Goal: Information Seeking & Learning: Check status

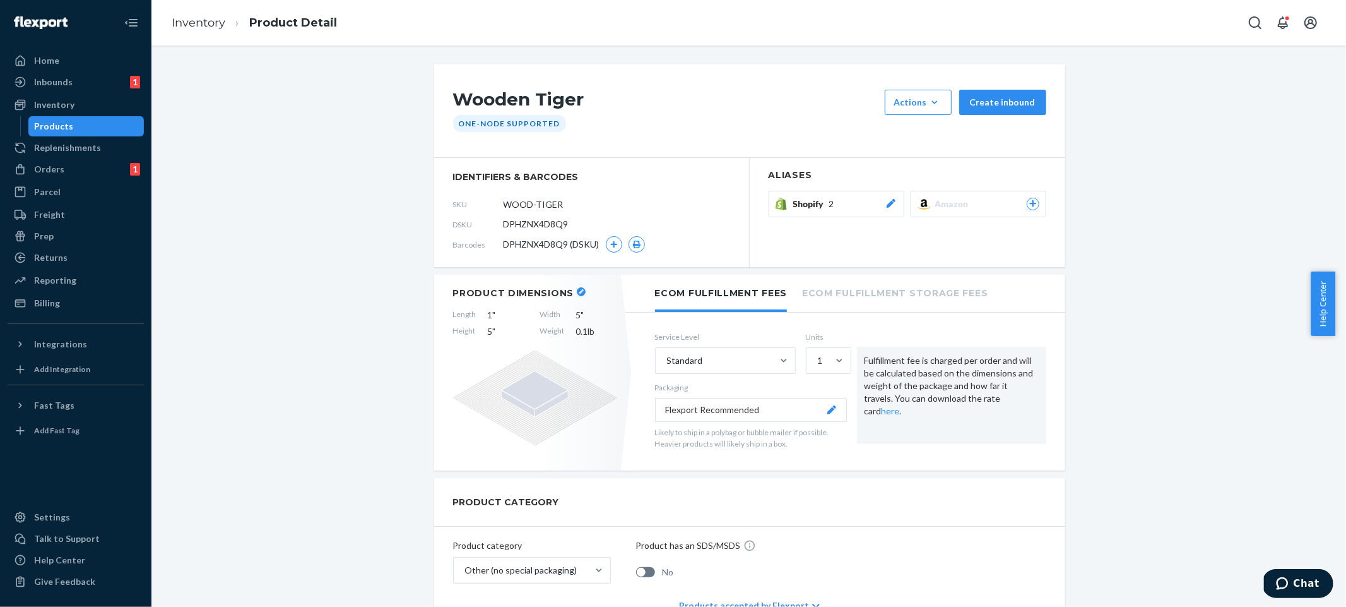
scroll to position [837, 0]
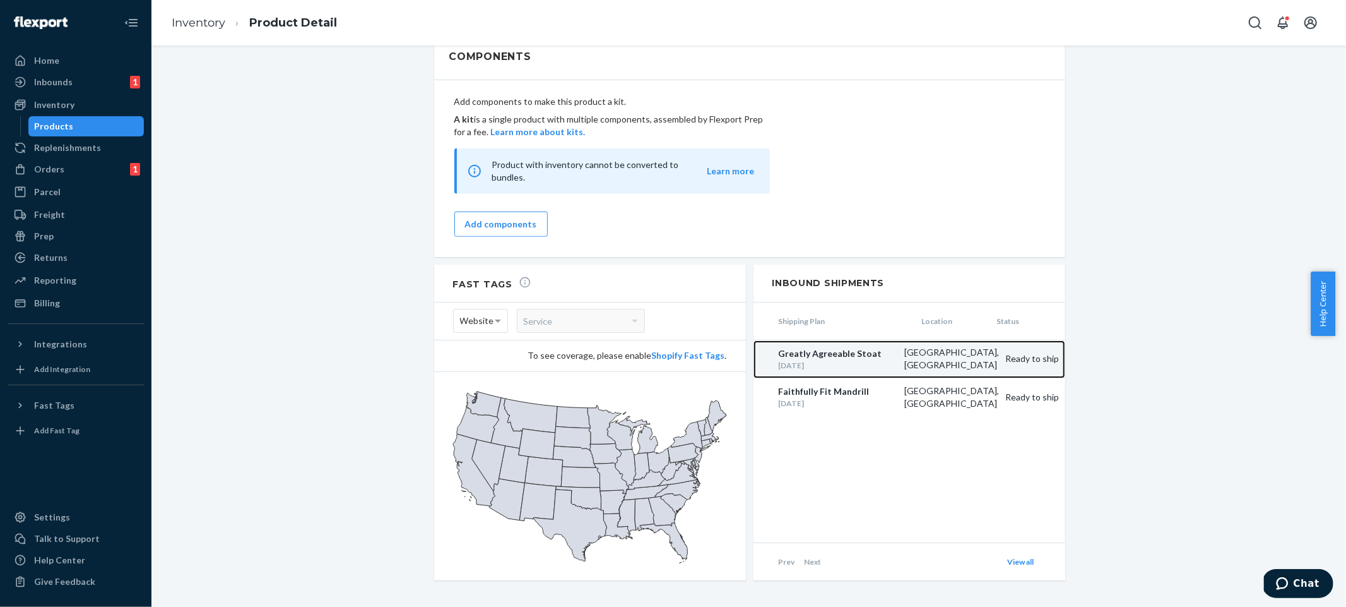
click at [935, 346] on div "[GEOGRAPHIC_DATA], [GEOGRAPHIC_DATA]" at bounding box center [948, 358] width 101 height 25
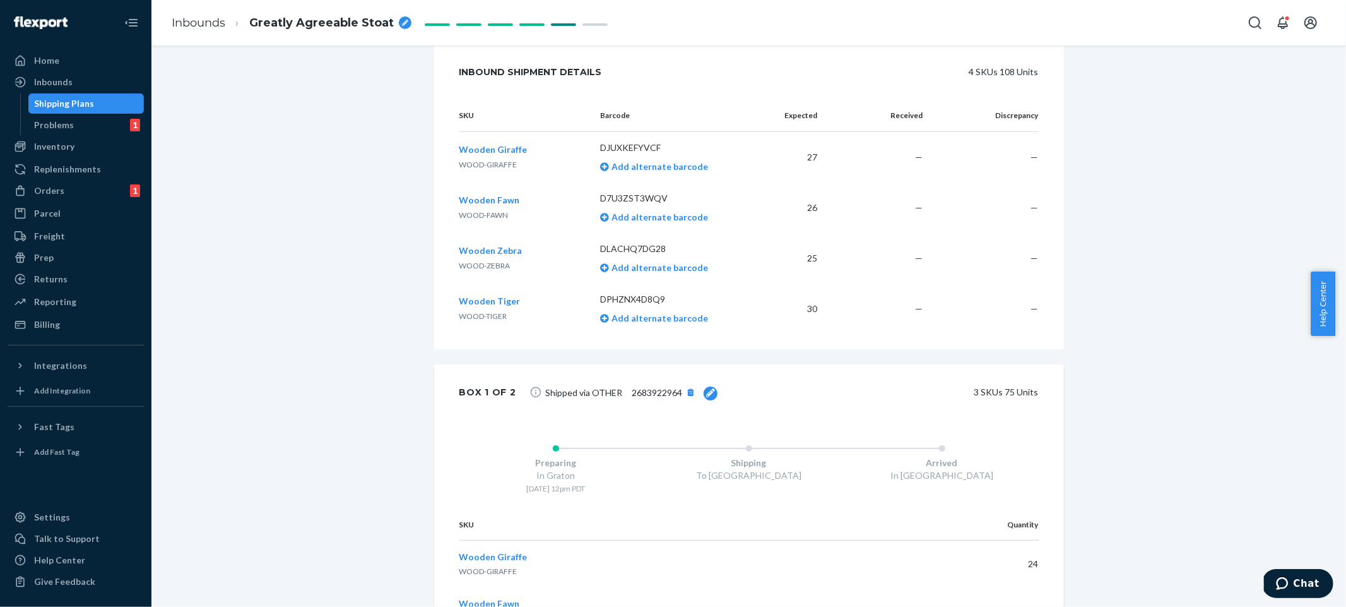
scroll to position [348, 0]
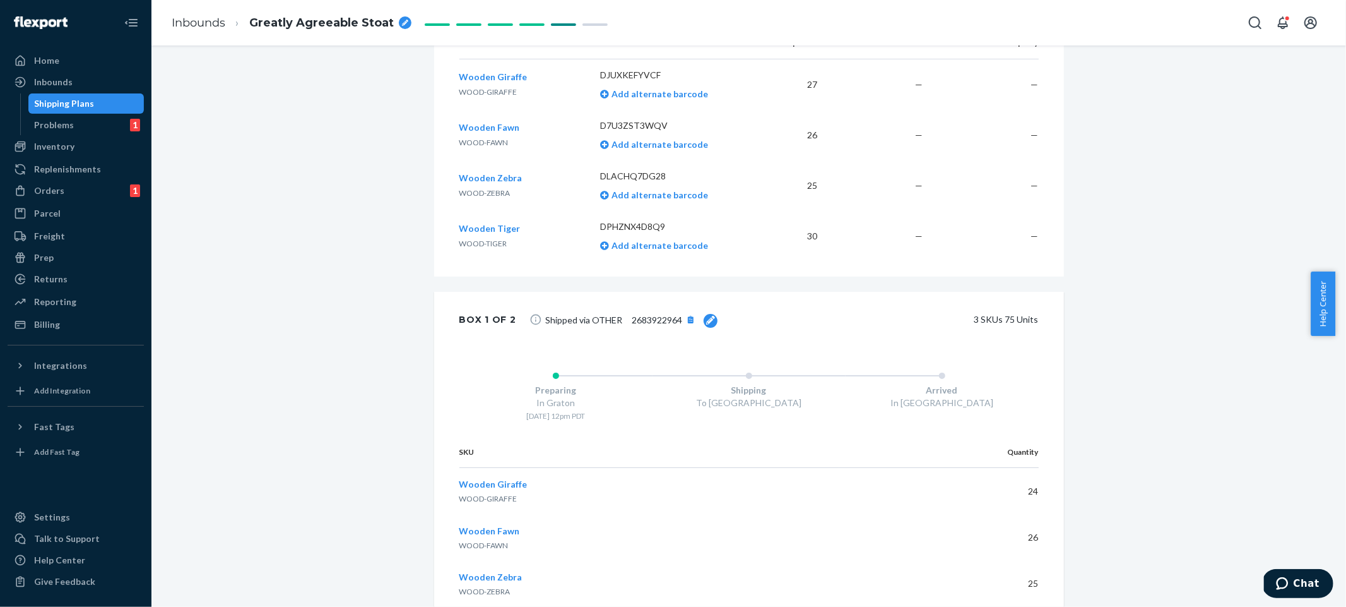
click at [1121, 451] on div "Shipment [GEOGRAPHIC_DATA] Shipment #1 Ready to ship Download Shipment ID 12372…" at bounding box center [749, 338] width 1176 height 1245
click at [1293, 578] on span "Chat" at bounding box center [1285, 582] width 18 height 13
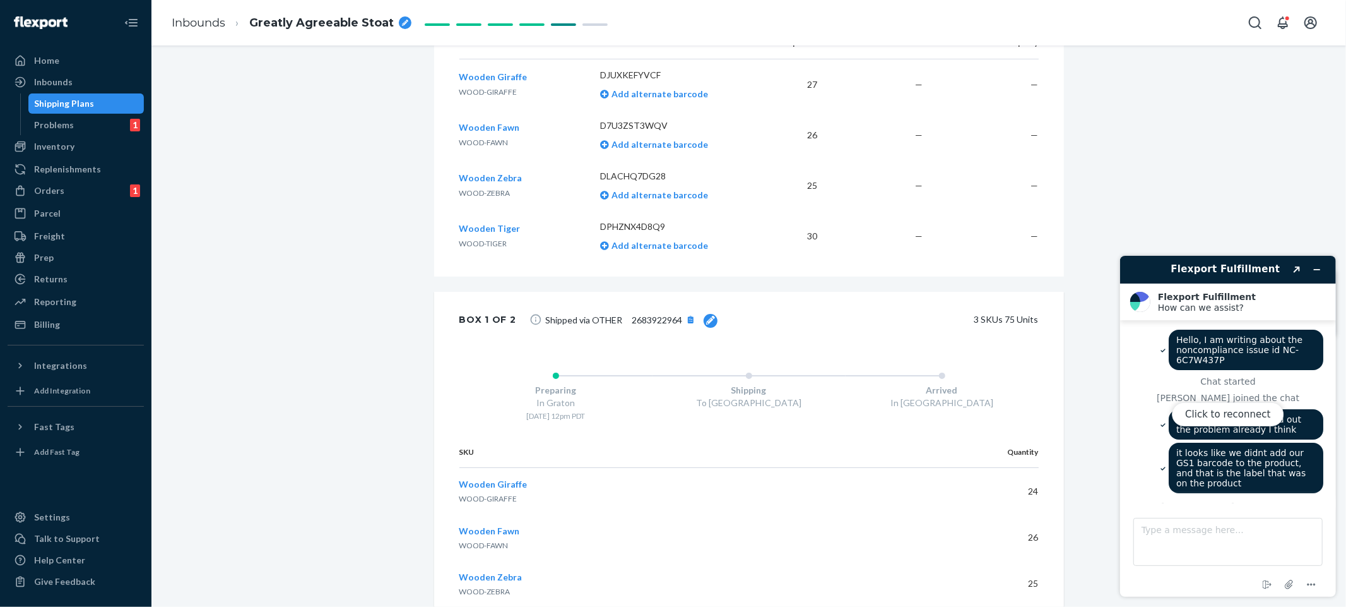
scroll to position [463, 0]
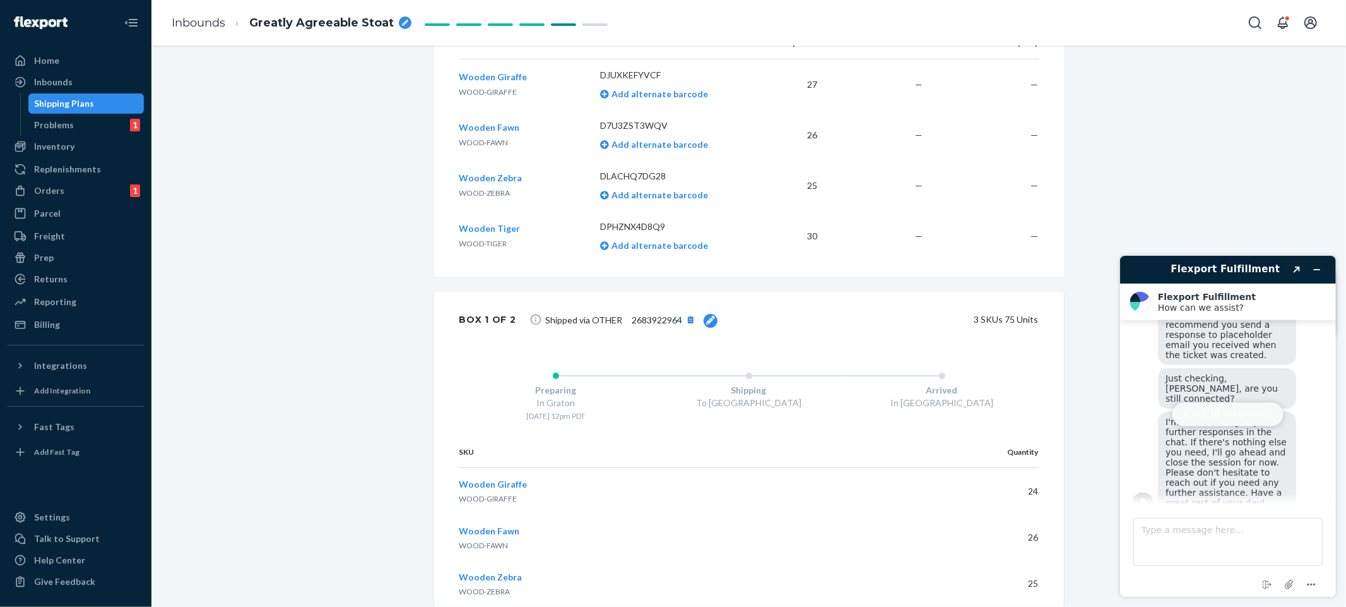
click at [1229, 411] on button "Click to reconnect" at bounding box center [1228, 413] width 112 height 24
click at [1219, 532] on textarea "Type a message here..." at bounding box center [1227, 541] width 189 height 48
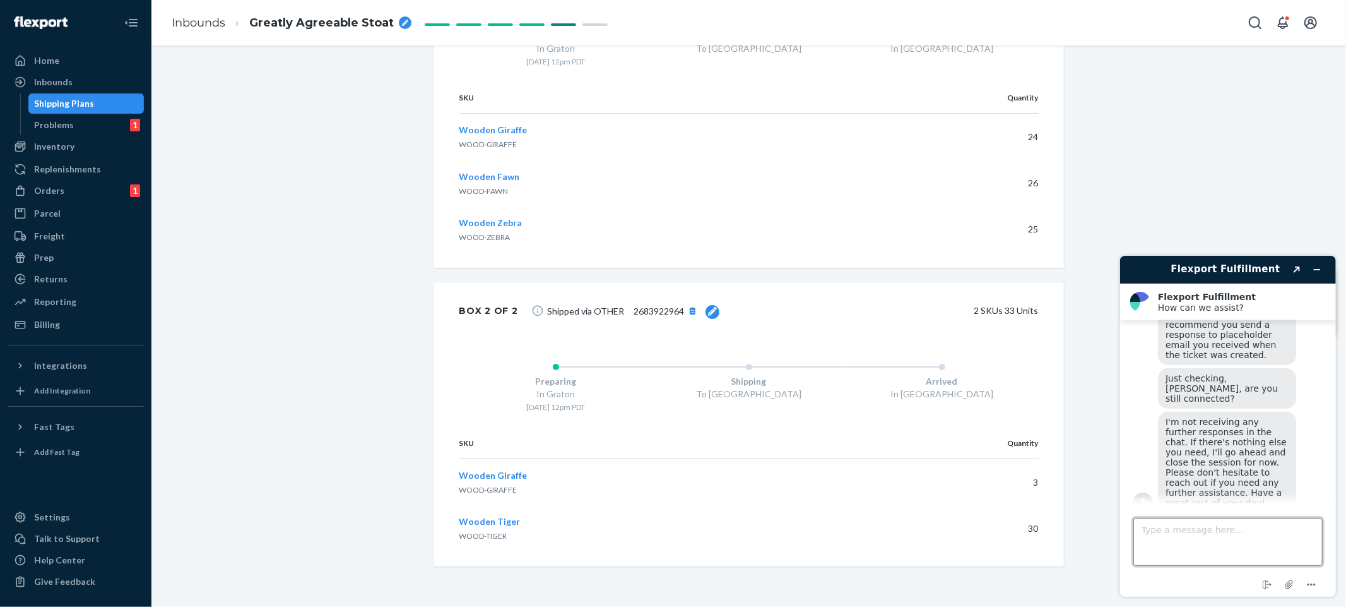
scroll to position [0, 0]
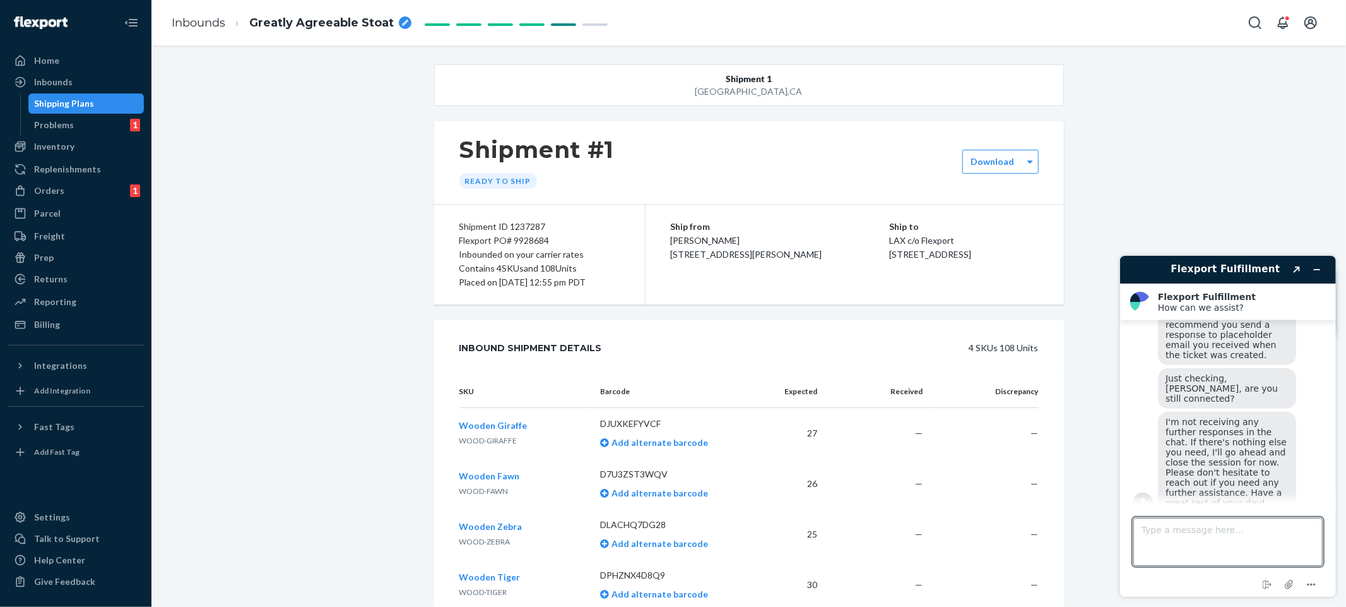
click at [540, 146] on h1 "Shipment #1" at bounding box center [537, 149] width 155 height 27
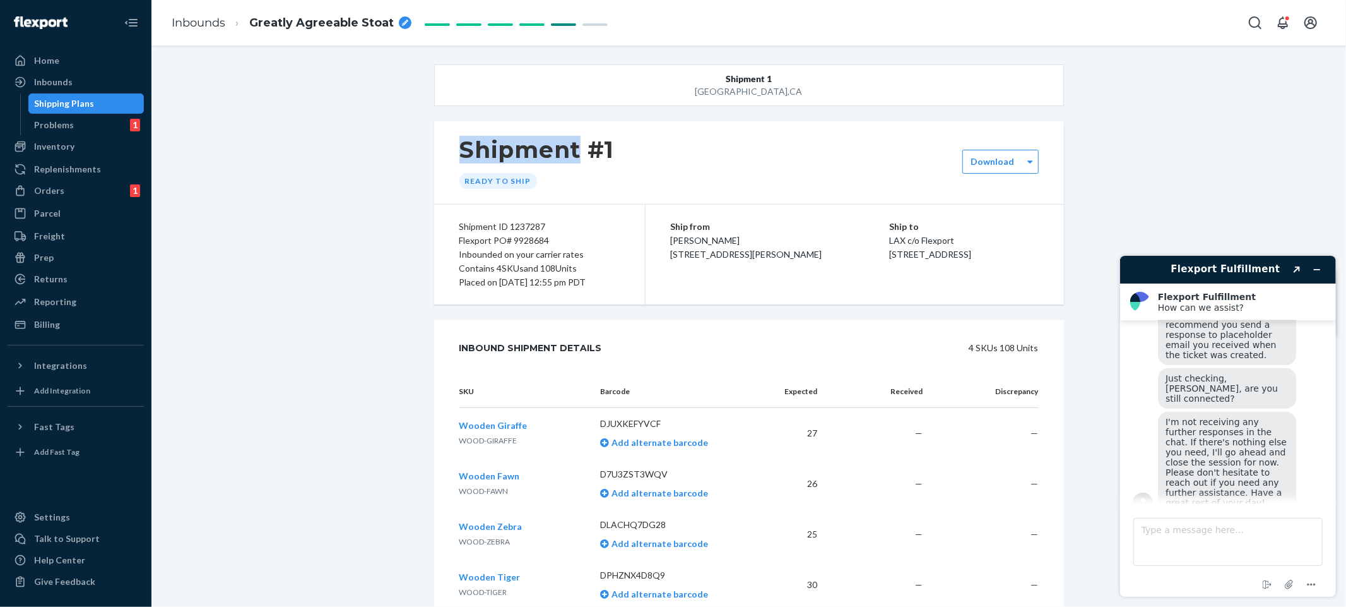
click at [540, 146] on h1 "Shipment #1" at bounding box center [537, 149] width 155 height 27
click at [860, 166] on div "Shipment #1 Ready to ship" at bounding box center [749, 162] width 630 height 83
click at [107, 155] on div "Inventory" at bounding box center [76, 147] width 134 height 18
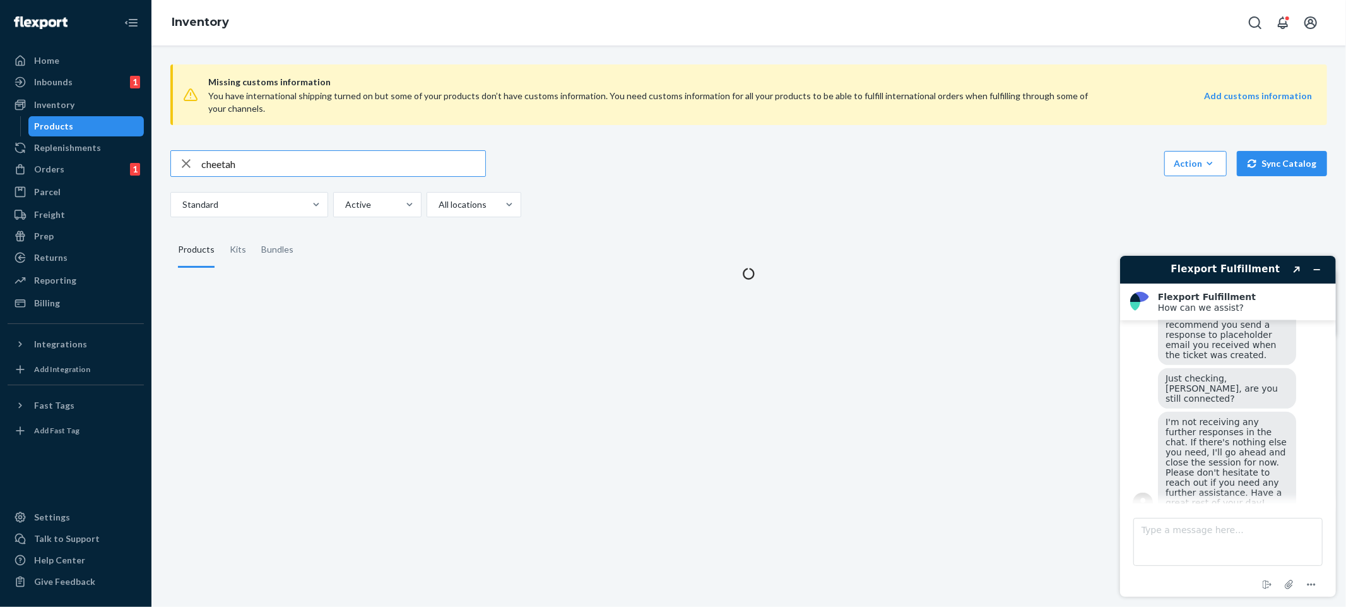
click at [309, 184] on div "cheetah Action Create product Create kit or bundle Bulk create products Bulk up…" at bounding box center [748, 183] width 1157 height 67
click at [307, 174] on input "cheetah" at bounding box center [343, 163] width 284 height 25
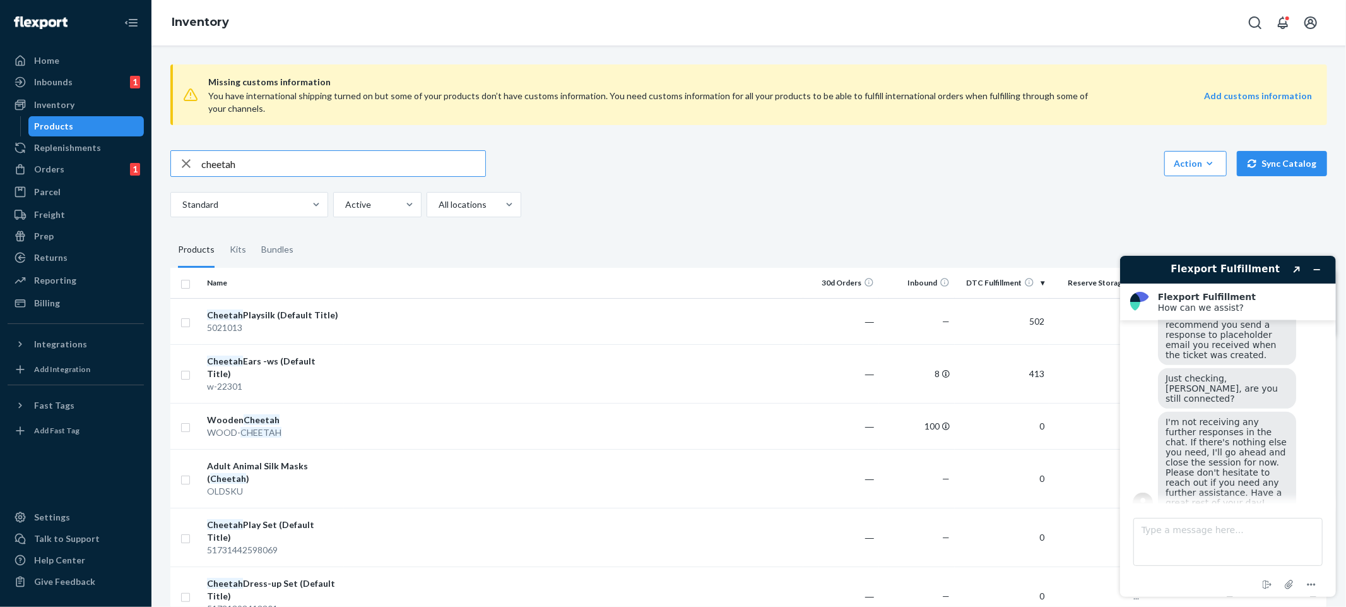
click at [307, 174] on input "cheetah" at bounding box center [343, 163] width 284 height 25
type input "monarch"
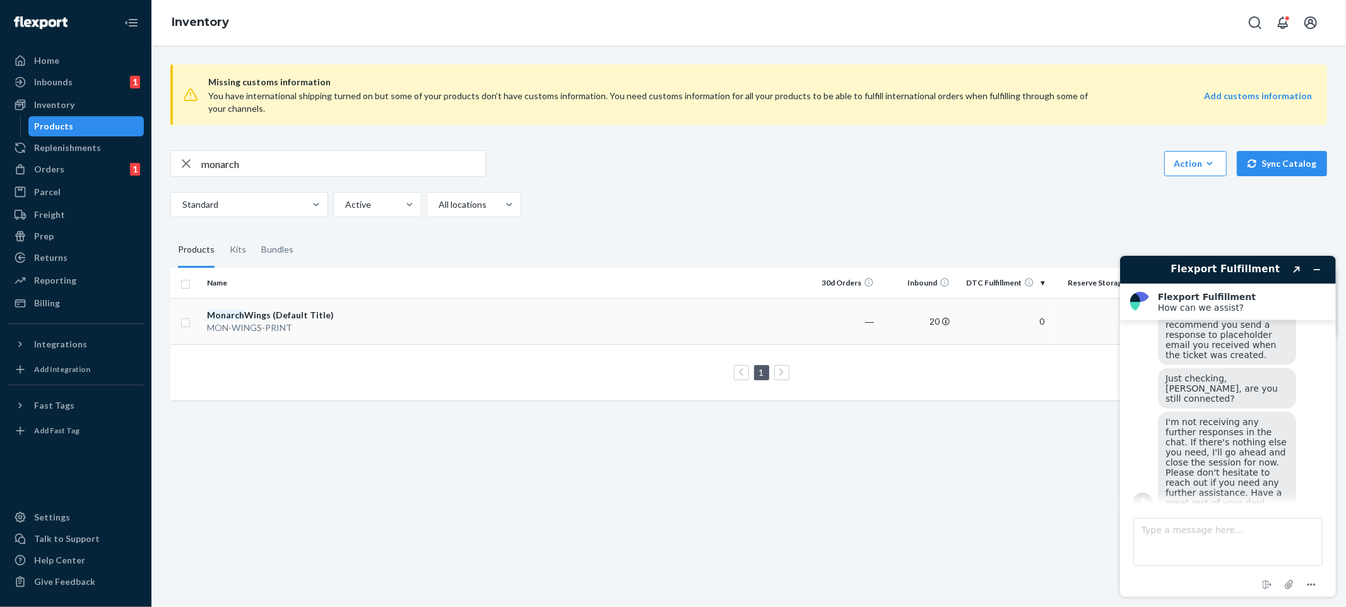
click at [958, 319] on td "0" at bounding box center [1002, 321] width 95 height 46
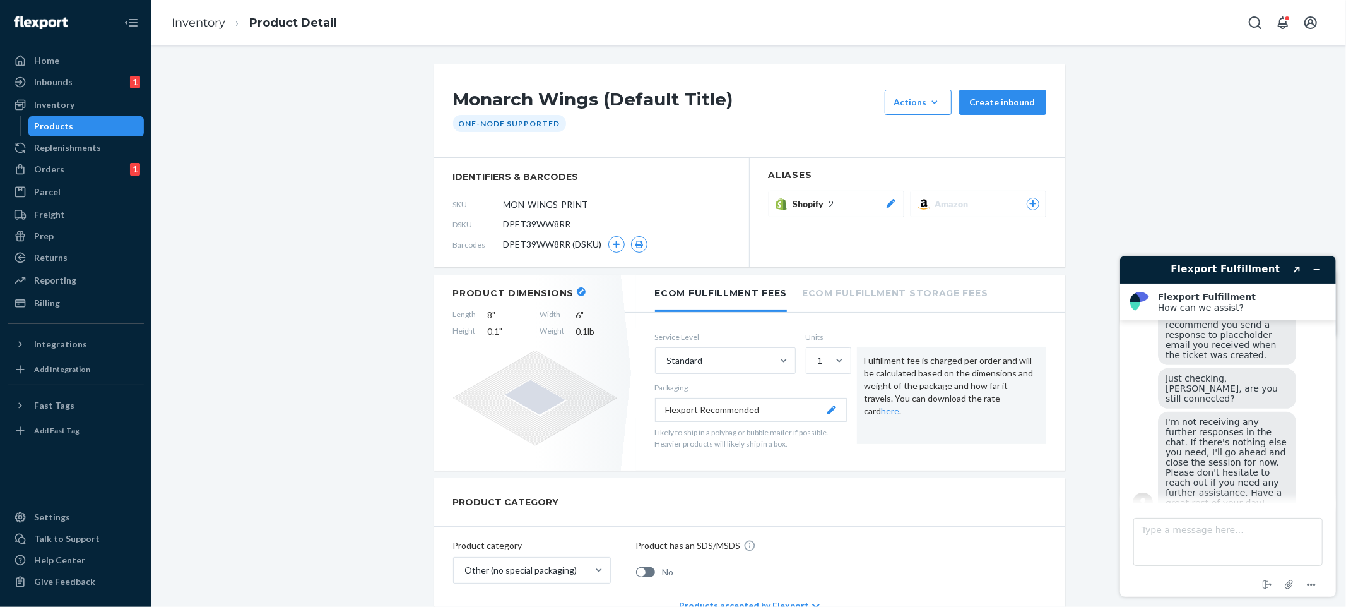
scroll to position [837, 0]
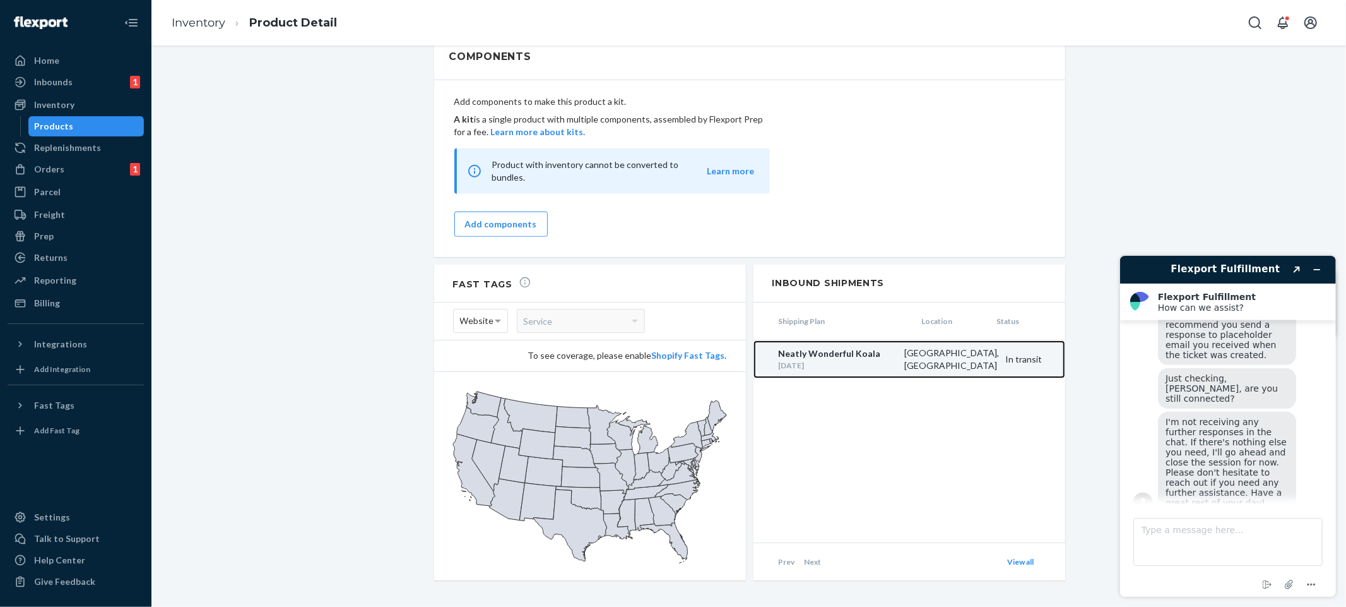
click at [880, 360] on div "Sep 18, 2025" at bounding box center [838, 365] width 119 height 11
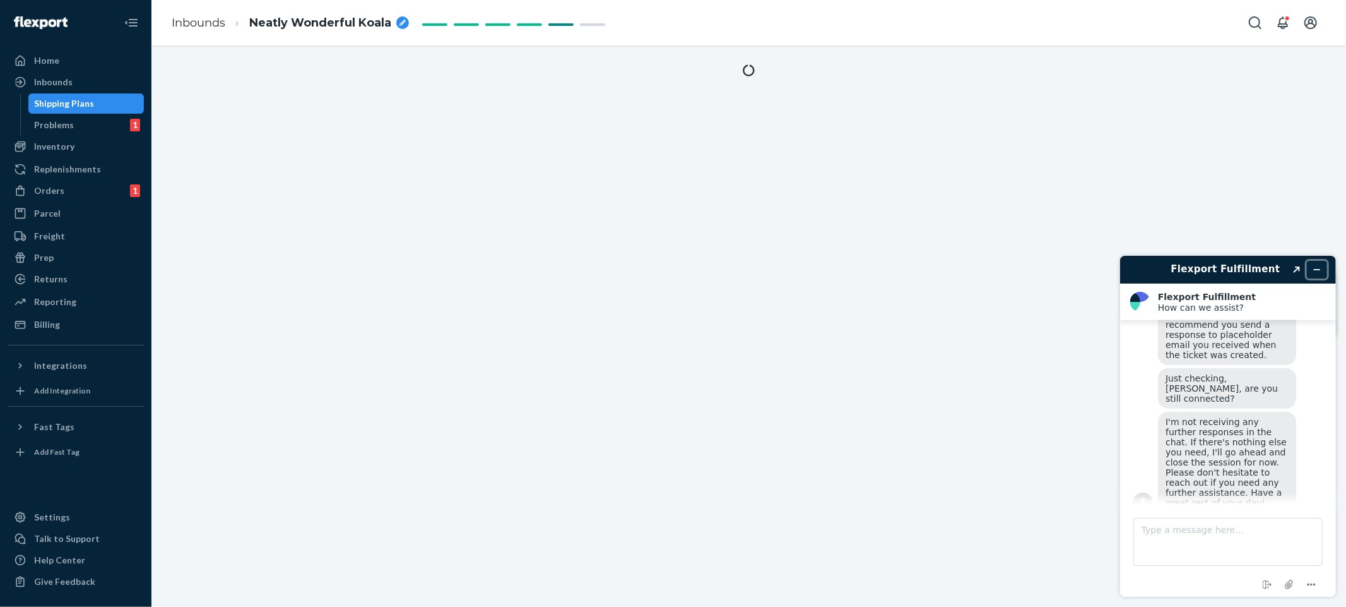
click at [1314, 271] on icon "Minimize widget" at bounding box center [1316, 268] width 9 height 9
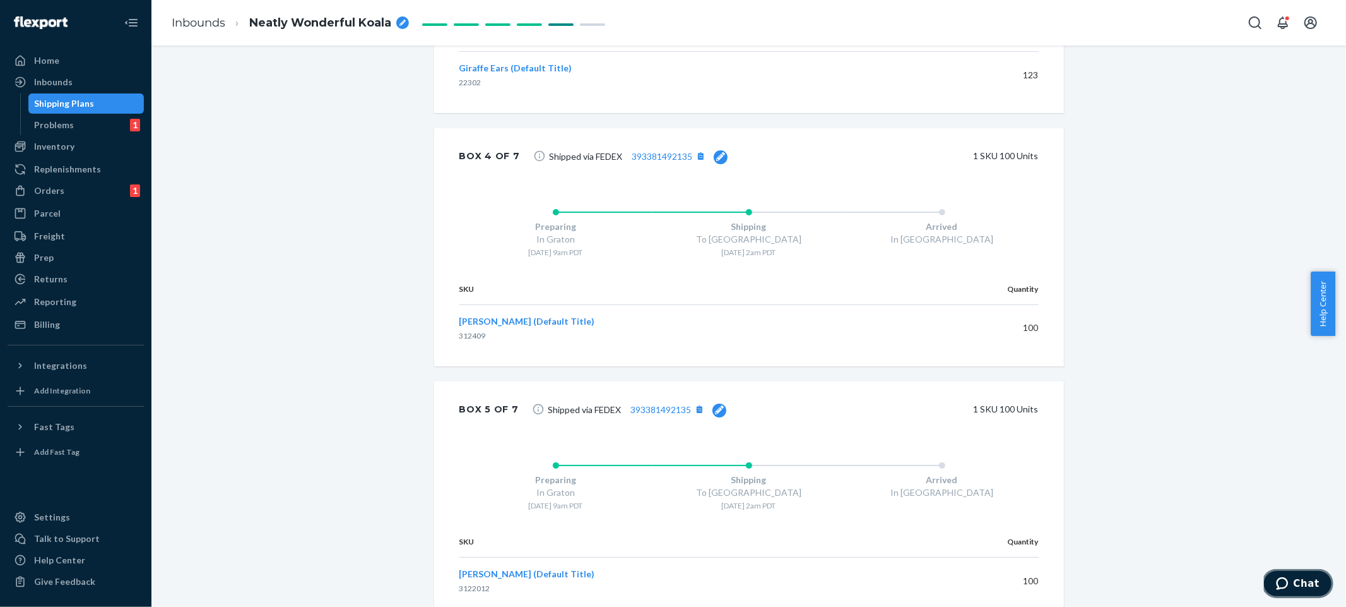
scroll to position [2156, 0]
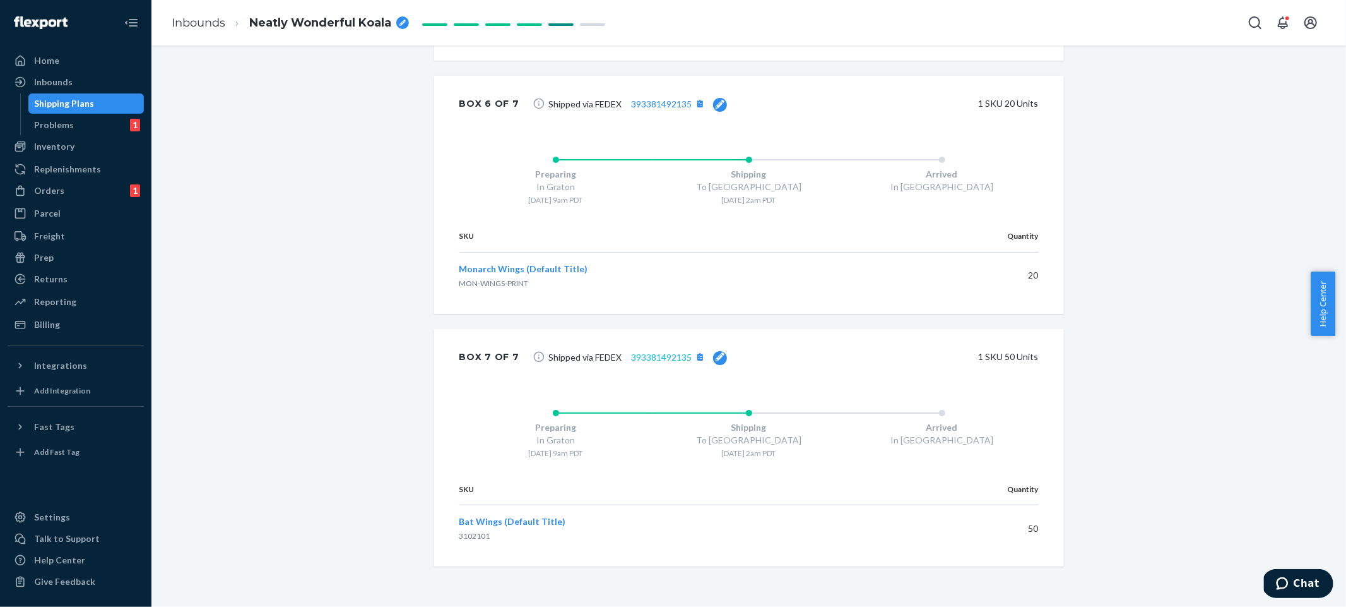
click at [660, 353] on link "393381492135" at bounding box center [662, 357] width 61 height 11
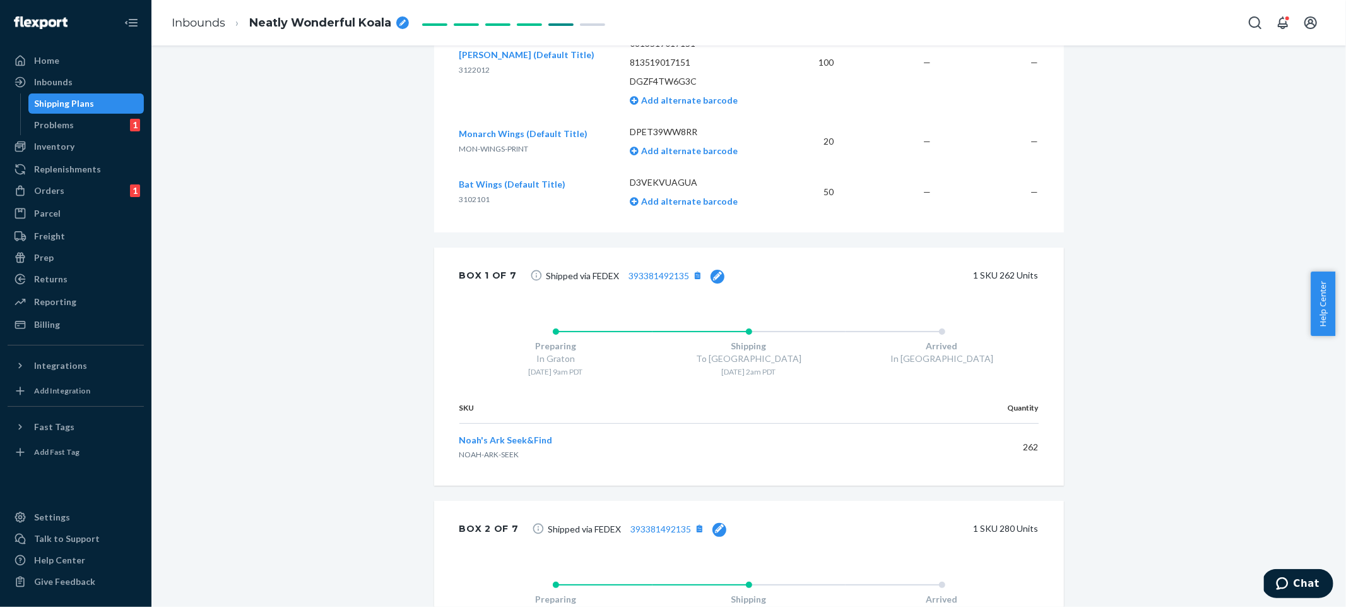
scroll to position [790, 0]
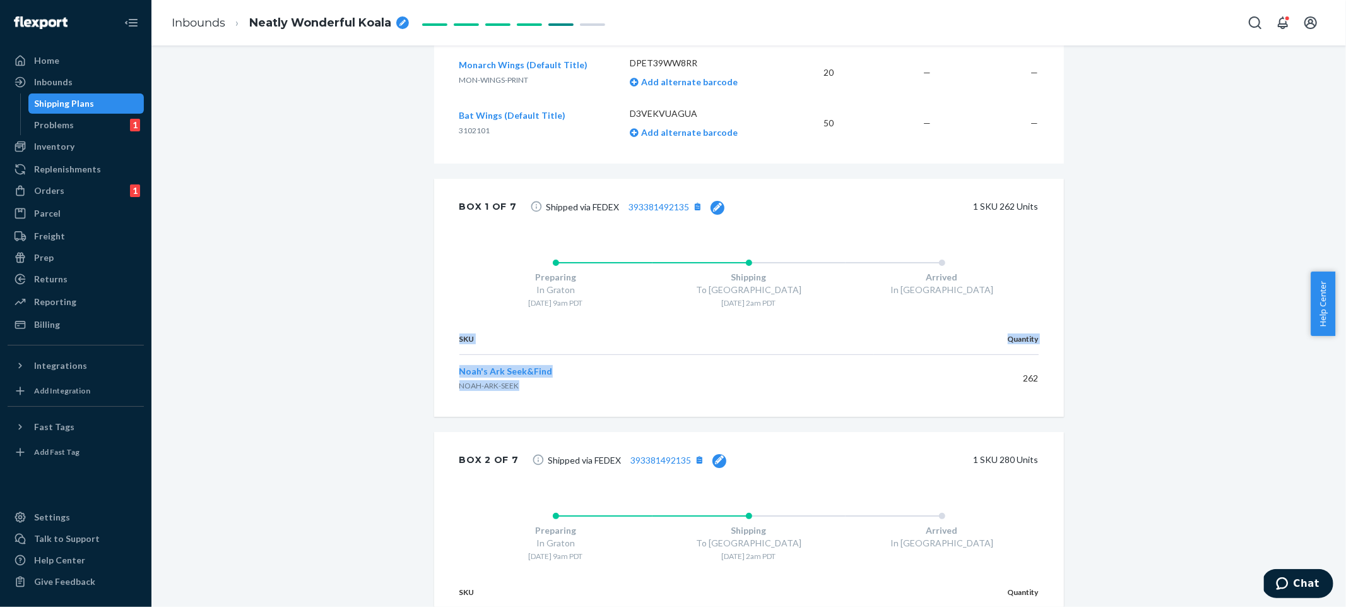
drag, startPoint x: 440, startPoint y: 357, endPoint x: 650, endPoint y: 410, distance: 216.6
click at [627, 412] on div "SKU Quantity Noah's Ark Seek&Find NOAH-ARK-SEEK 262" at bounding box center [749, 369] width 630 height 93
drag, startPoint x: 786, startPoint y: 420, endPoint x: 915, endPoint y: 432, distance: 130.0
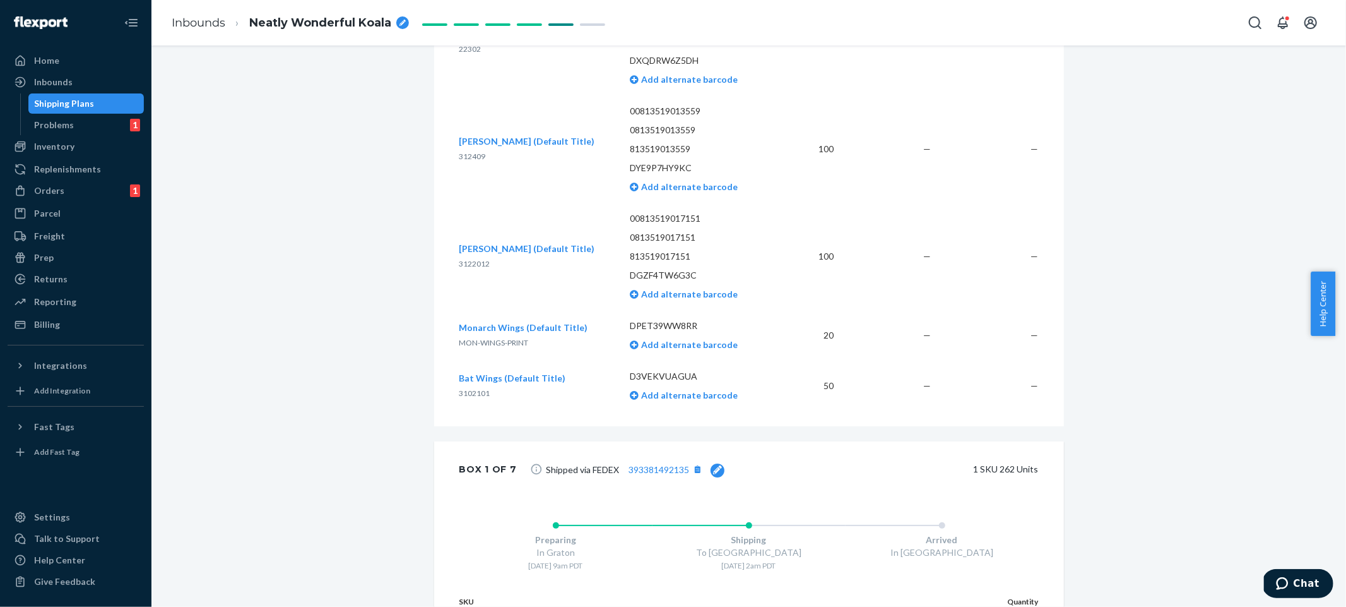
scroll to position [22, 0]
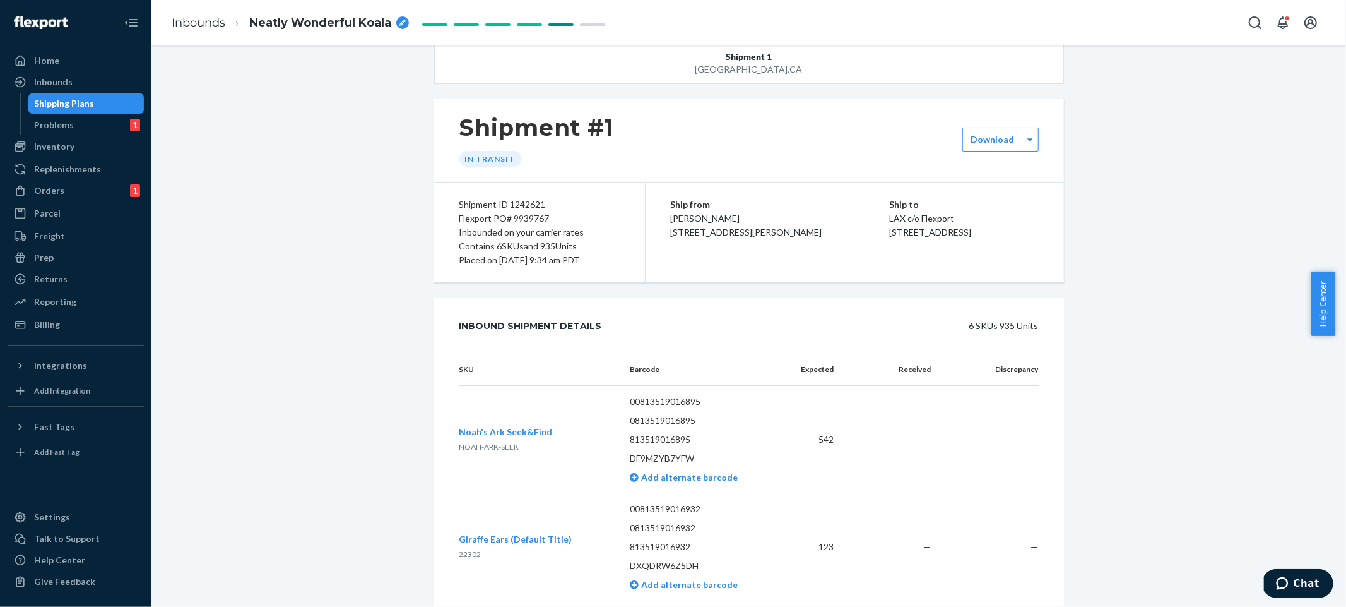
click at [79, 138] on div "Inventory" at bounding box center [76, 147] width 134 height 18
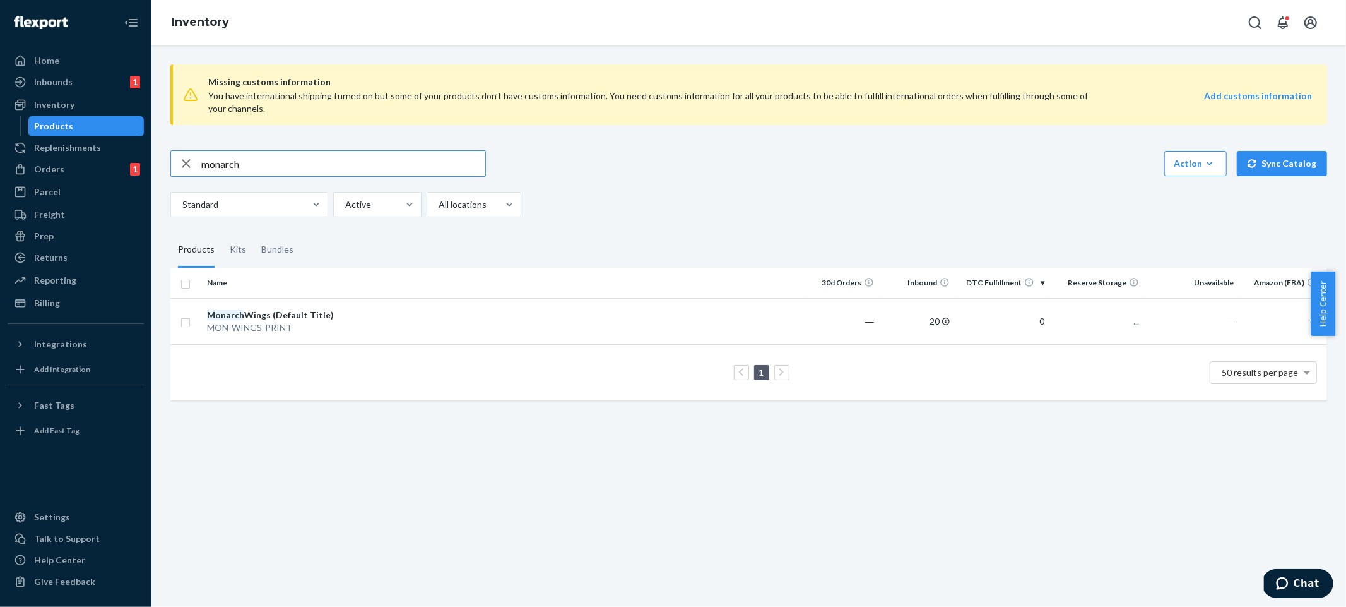
click at [338, 164] on input "monarch" at bounding box center [343, 163] width 284 height 25
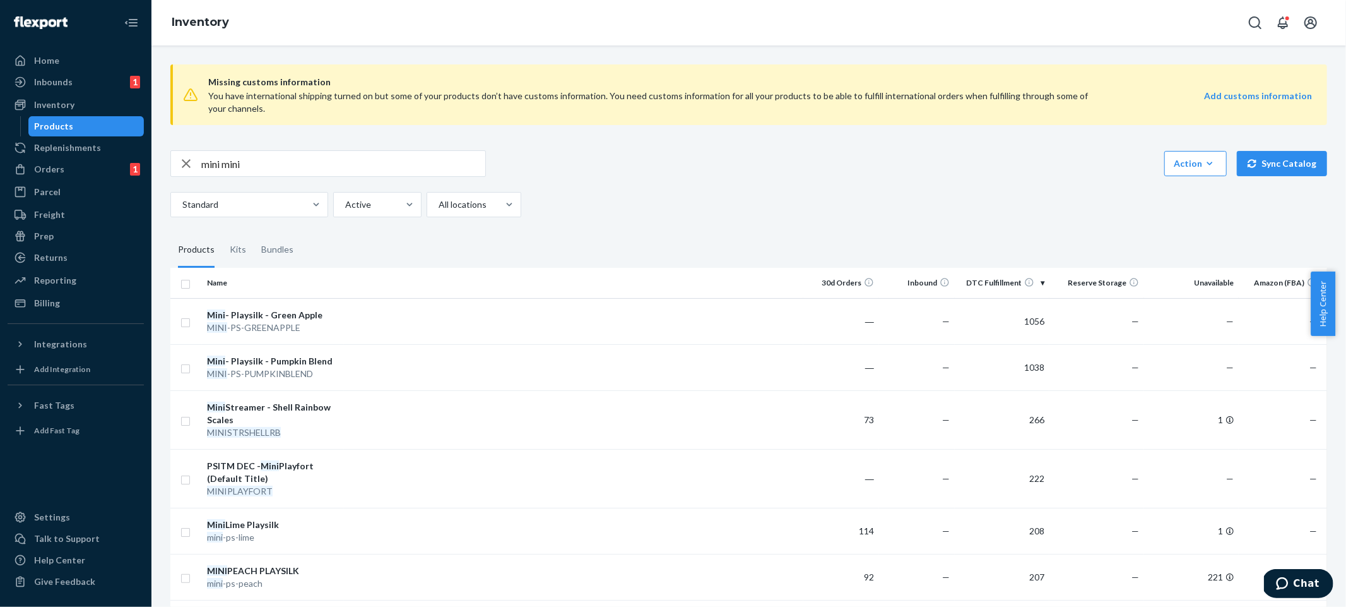
click at [338, 164] on input "mini mini" at bounding box center [343, 163] width 284 height 25
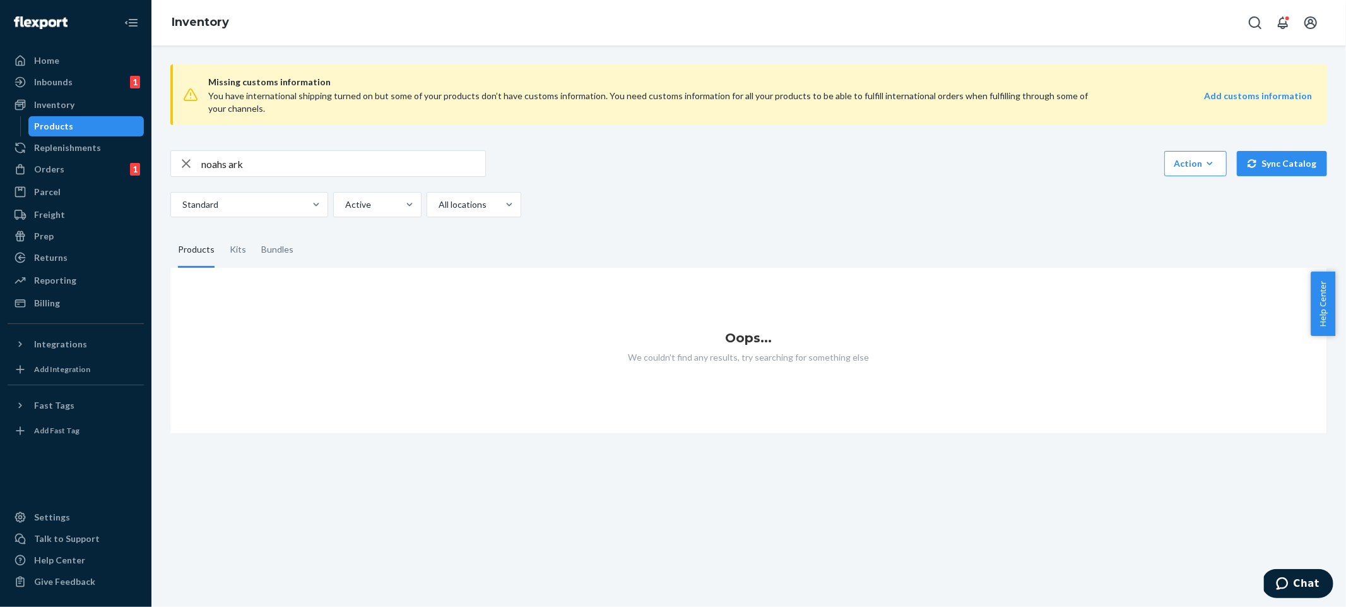
click at [836, 196] on div "Standard Active All locations" at bounding box center [744, 204] width 1148 height 25
click at [322, 174] on input "noahs ark" at bounding box center [343, 163] width 284 height 25
type input "noah"
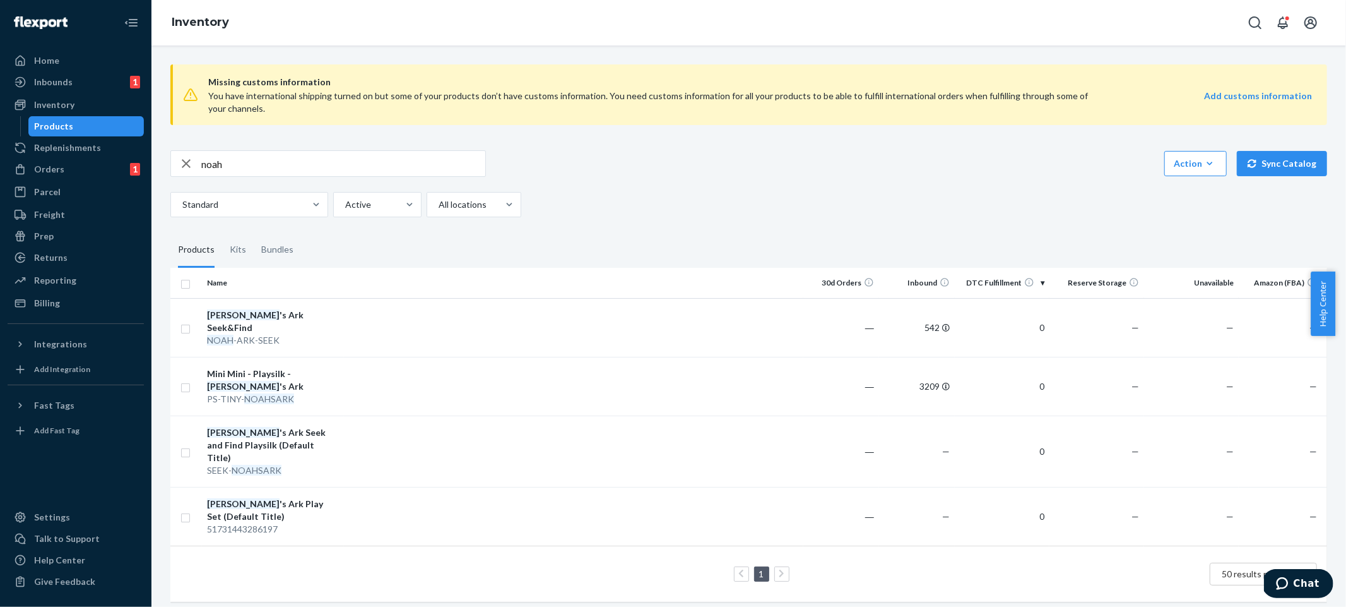
click at [857, 205] on div "Standard Active All locations" at bounding box center [744, 204] width 1148 height 25
drag, startPoint x: 1019, startPoint y: 376, endPoint x: 819, endPoint y: 363, distance: 200.5
click at [819, 363] on tr "Mini Mini - Playsilk - Noah 's Ark PS-TINY- NOAHSARK ― 3209 0 — — —" at bounding box center [748, 386] width 1157 height 59
click at [599, 181] on div "noah Action Create product Create kit or bundle Bulk create products Bulk updat…" at bounding box center [748, 183] width 1157 height 67
drag, startPoint x: 892, startPoint y: 314, endPoint x: 754, endPoint y: 298, distance: 138.5
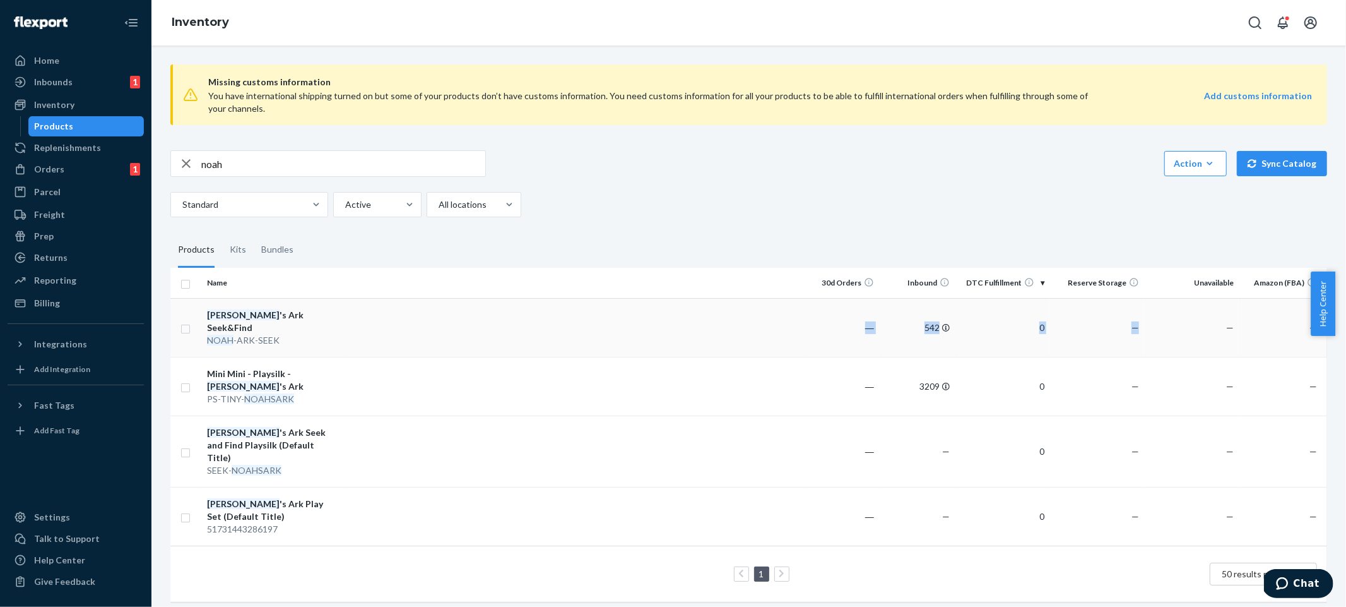
click at [756, 299] on tr "Noah 's Ark Seek&Find NOAH -ARK-SEEK ― 542 0 — — —" at bounding box center [748, 327] width 1157 height 59
click at [951, 189] on div "noah Action Create product Create kit or bundle Bulk create products Bulk updat…" at bounding box center [748, 183] width 1157 height 67
click at [323, 164] on input "noah" at bounding box center [343, 163] width 284 height 25
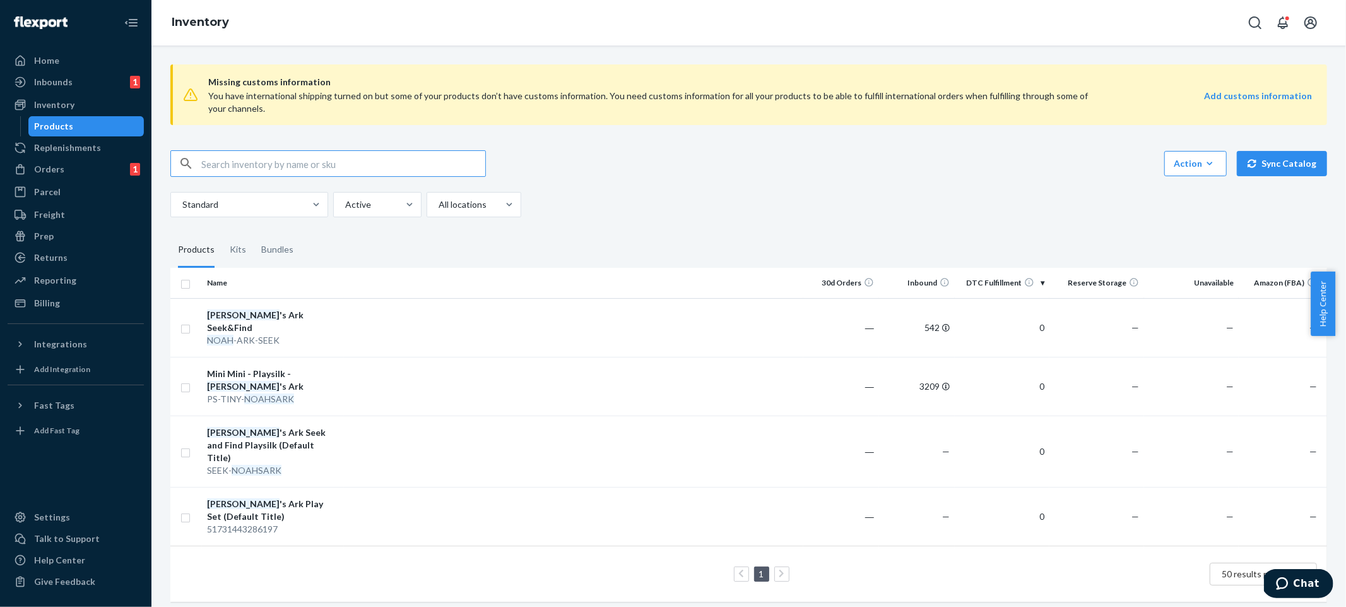
click at [742, 226] on div "Missing customs information You have international shipping turned on but some …" at bounding box center [749, 334] width 1176 height 560
click at [282, 174] on input "text" at bounding box center [343, 163] width 284 height 25
type input "apple"
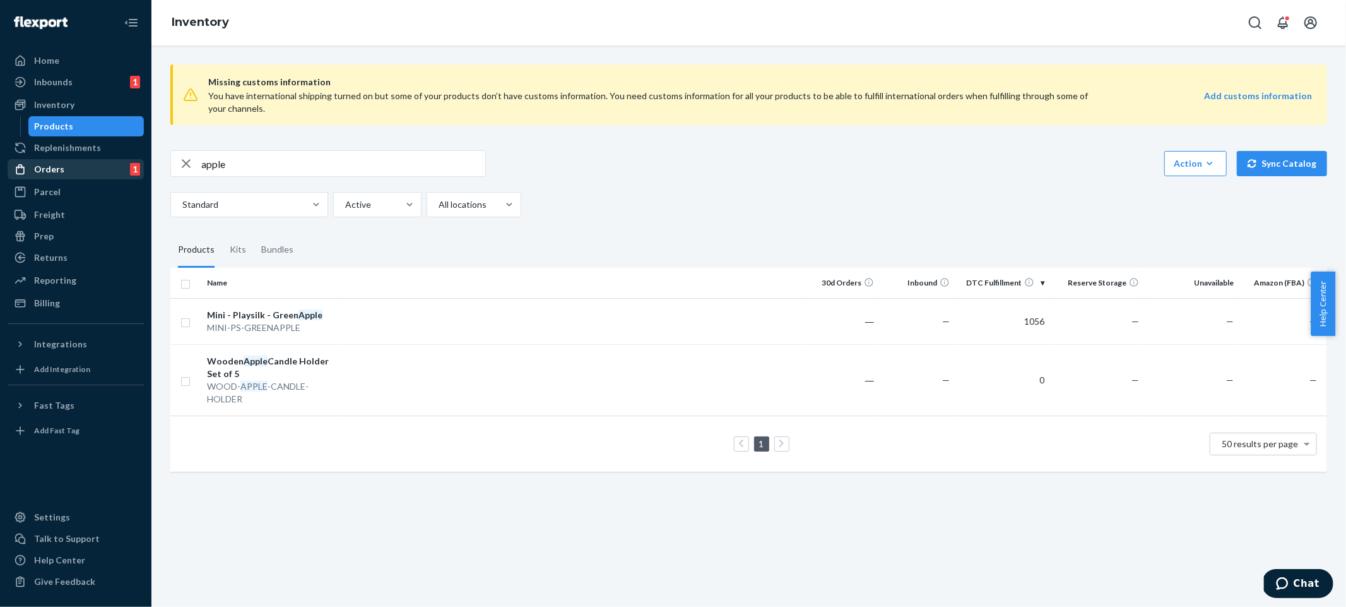
click at [81, 168] on div "Orders 1" at bounding box center [76, 169] width 134 height 18
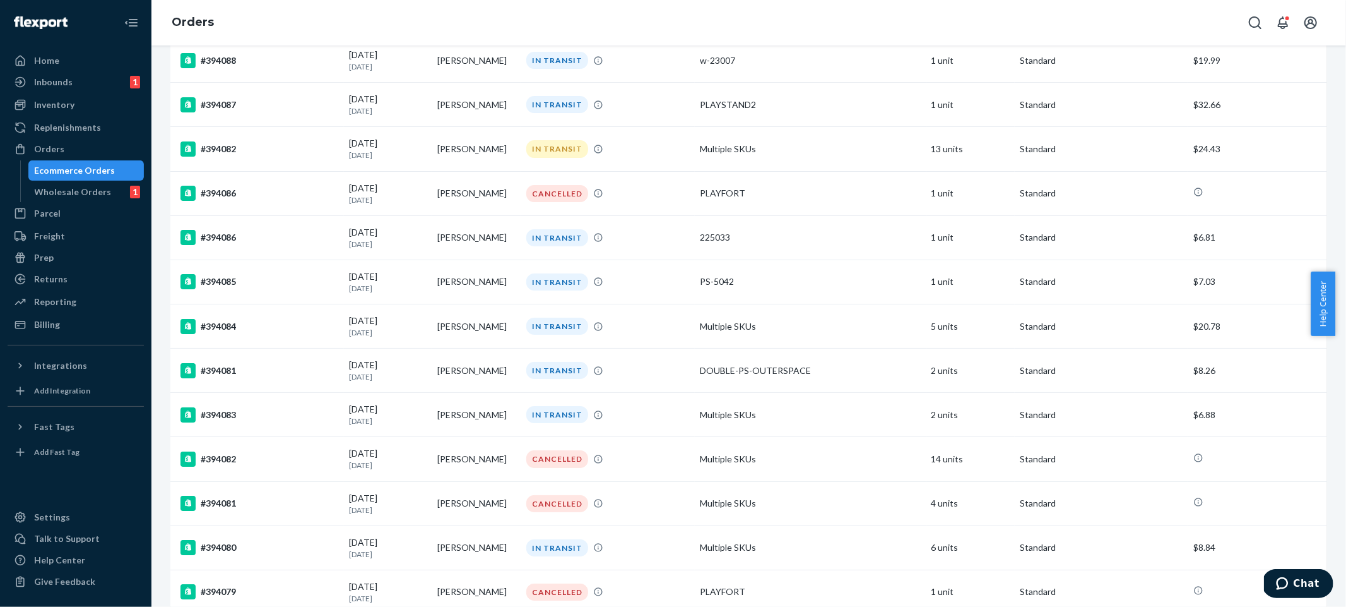
scroll to position [4084, 0]
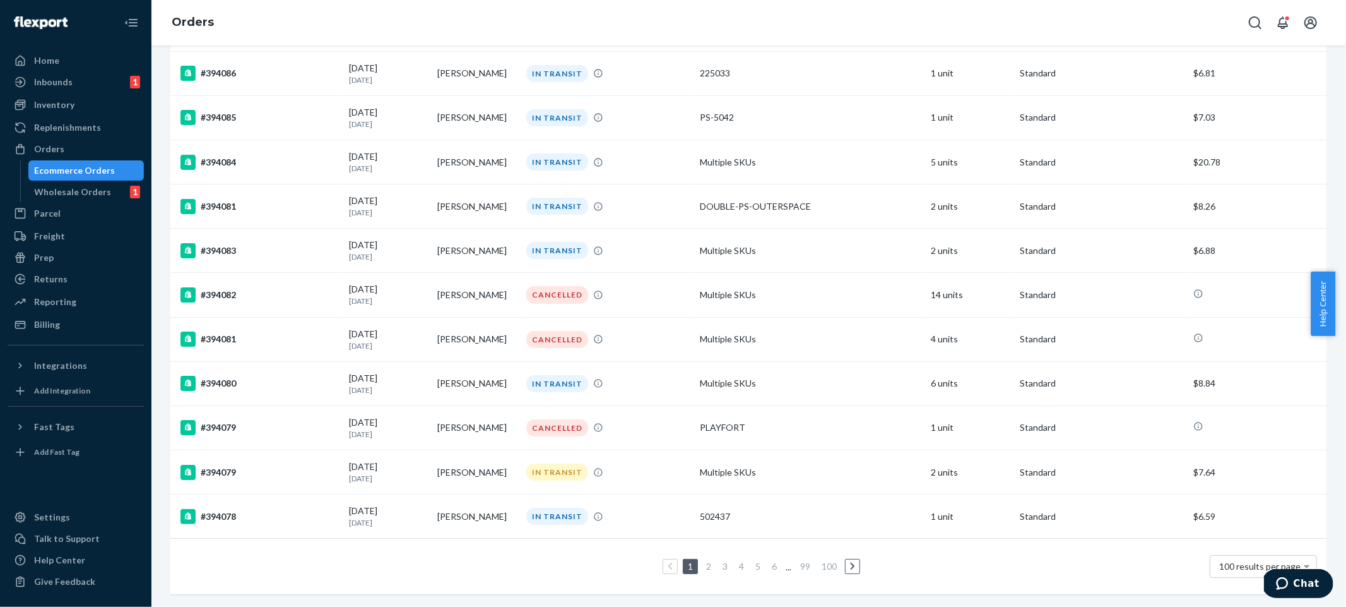
click at [705, 561] on link "2" at bounding box center [709, 566] width 10 height 11
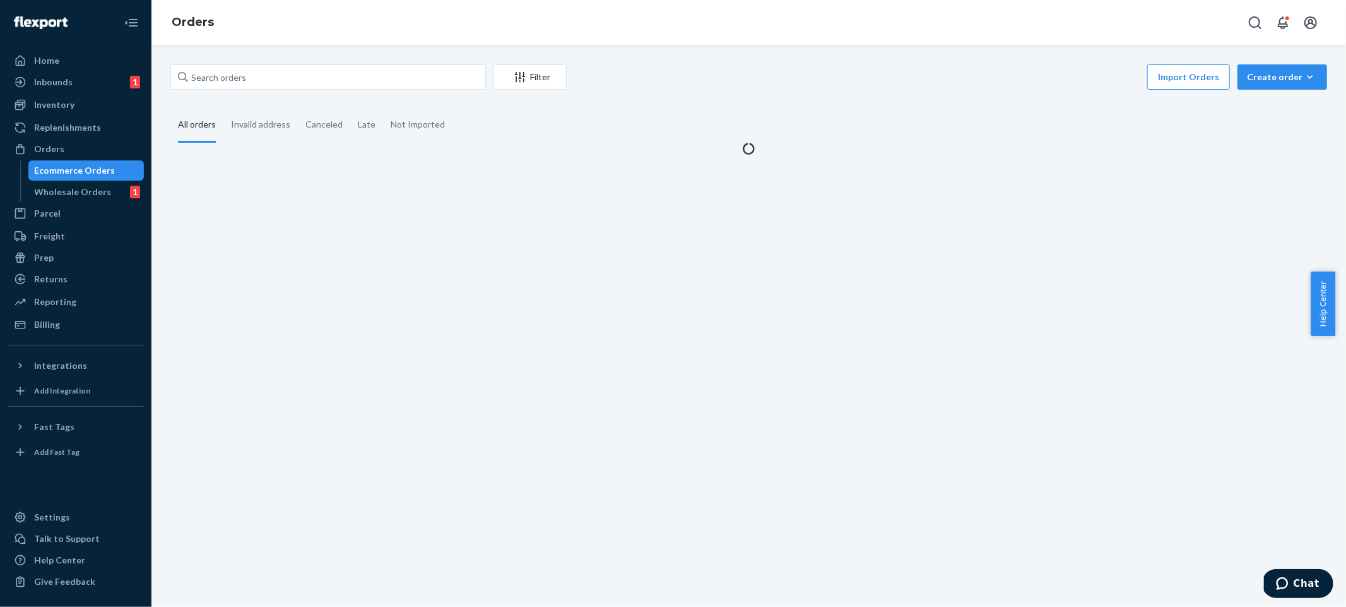
click at [704, 552] on div "Filter Import Orders Create order Ecommerce order Removal order All orders Inva…" at bounding box center [749, 325] width 1195 height 561
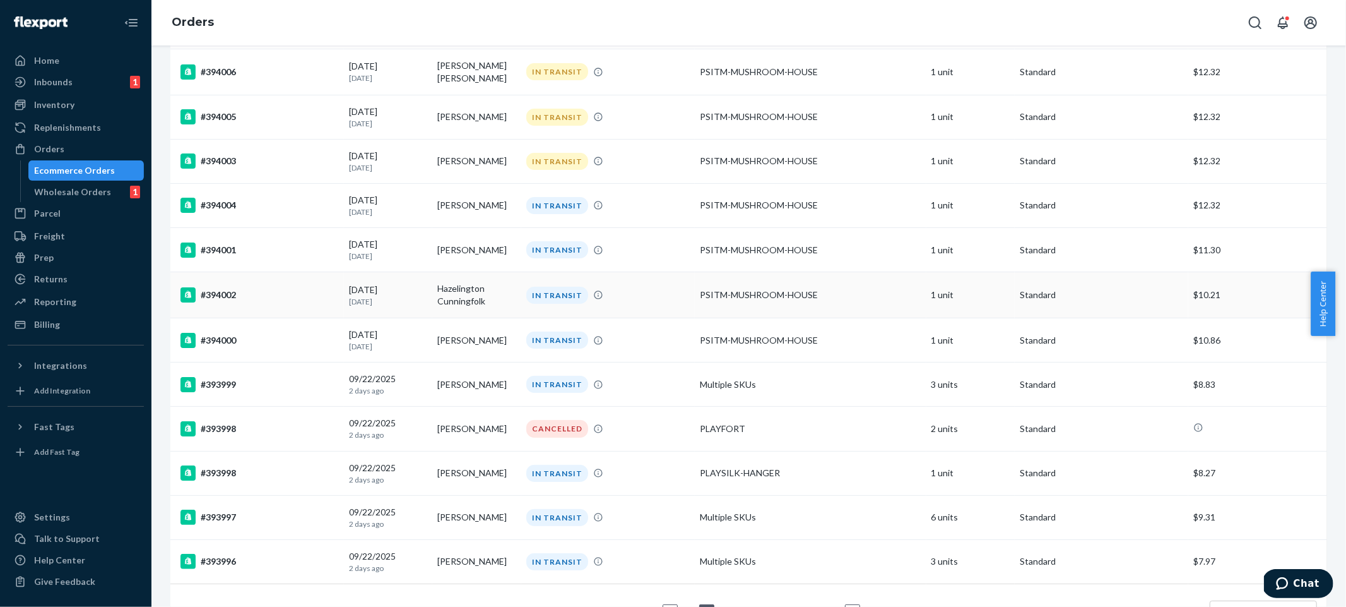
scroll to position [4098, 0]
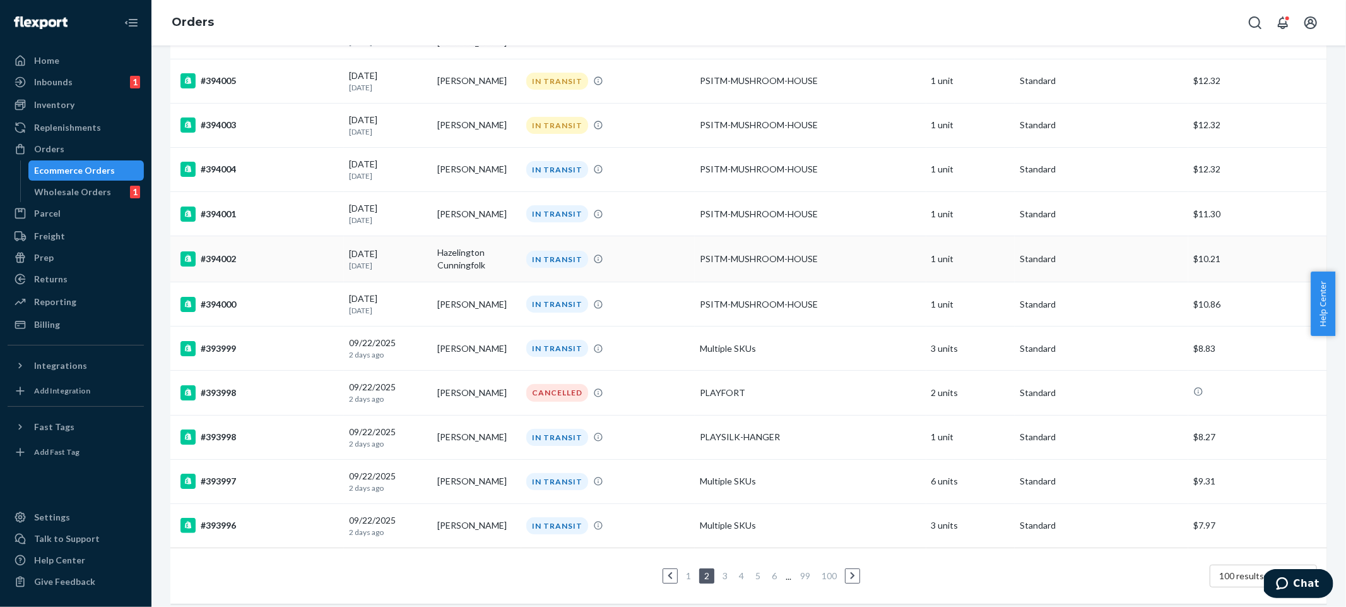
click at [1192, 236] on td "$10.21" at bounding box center [1258, 259] width 139 height 46
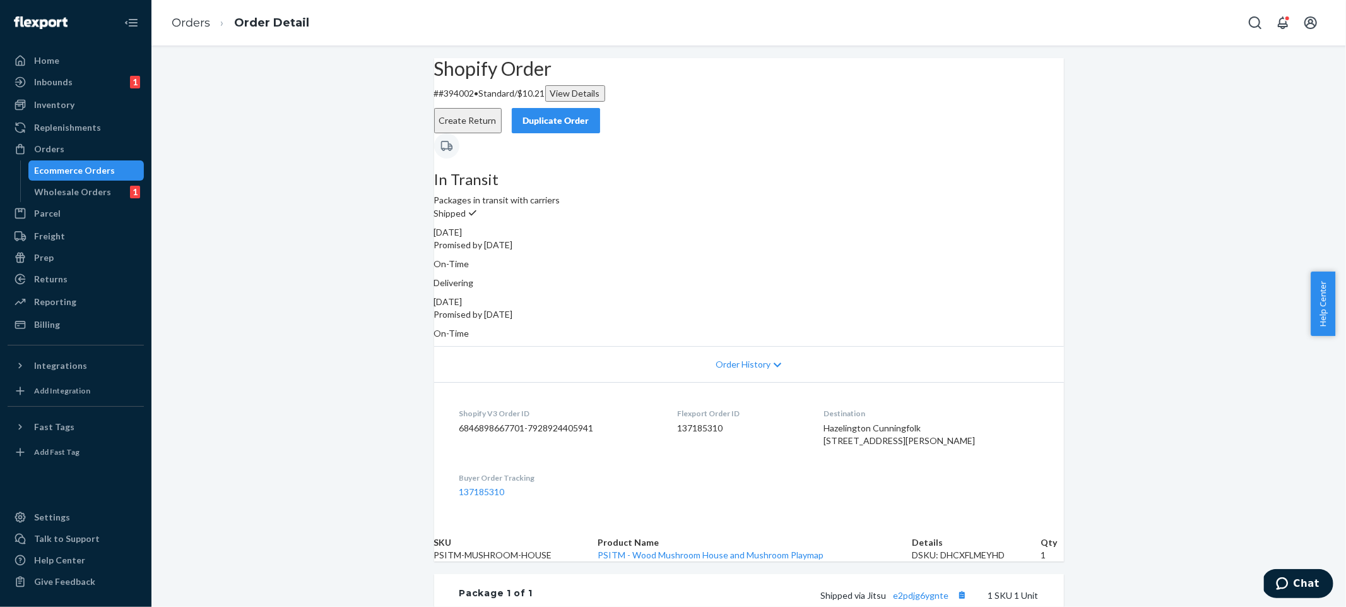
scroll to position [276, 0]
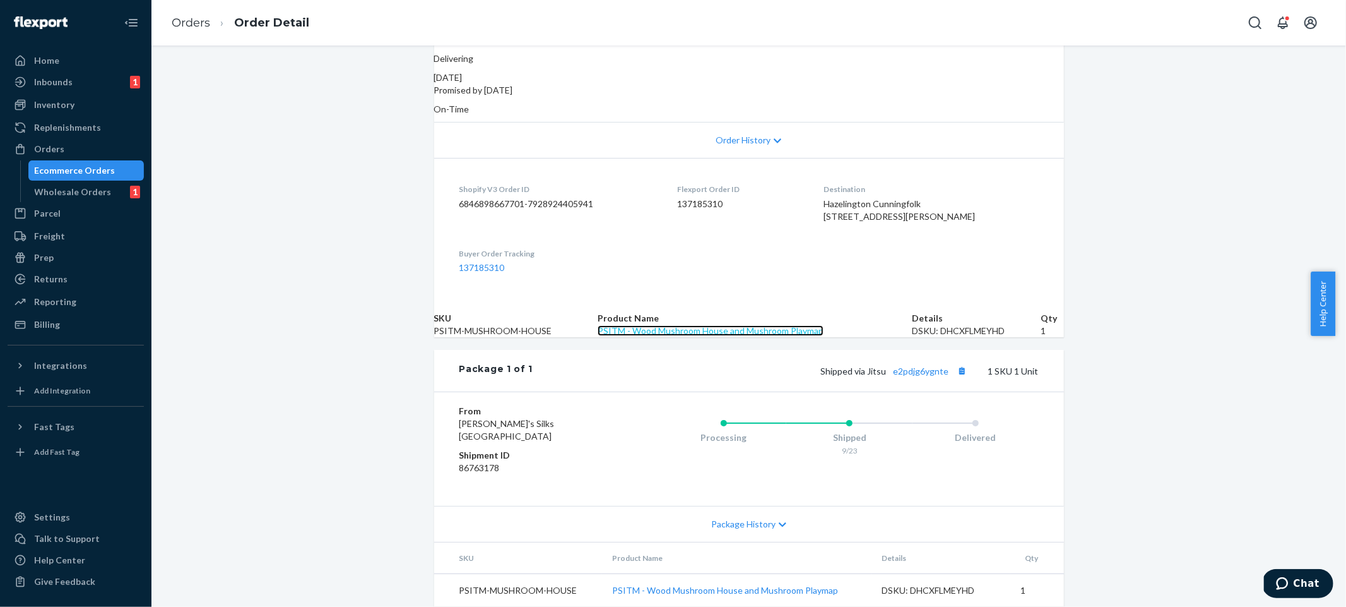
click at [728, 325] on link "PSITM - Wood Mushroom House and Mushroom Playmap" at bounding box center [711, 330] width 226 height 11
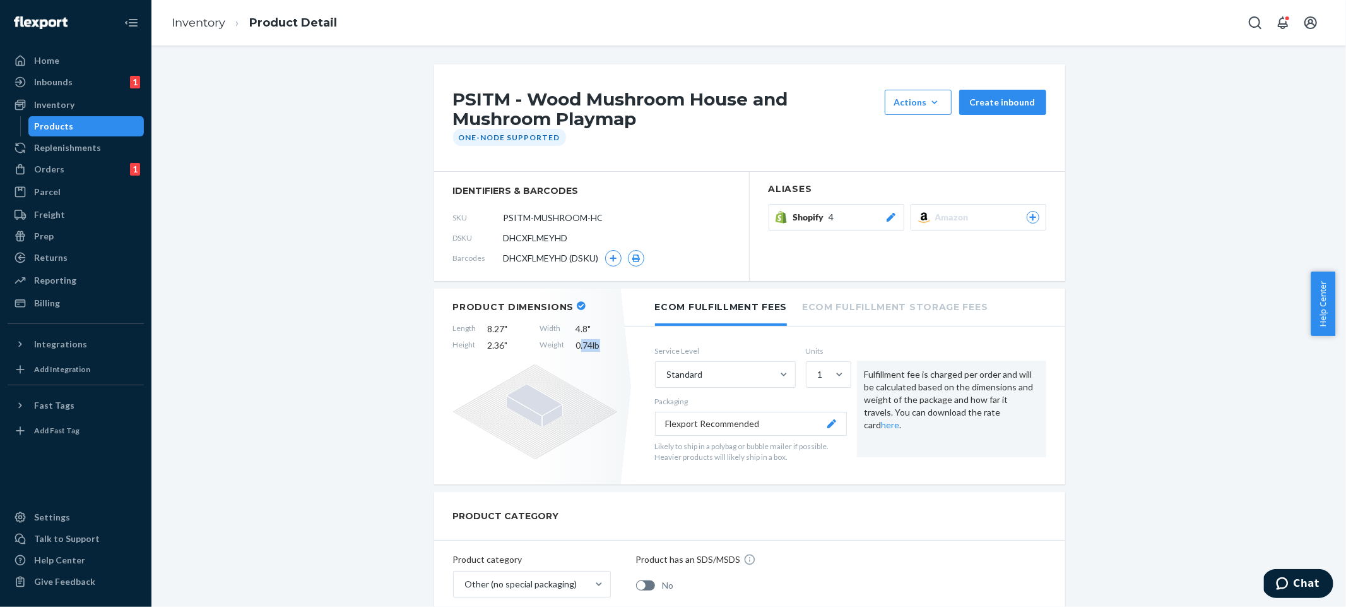
drag, startPoint x: 600, startPoint y: 344, endPoint x: 576, endPoint y: 348, distance: 24.9
click at [576, 348] on span "0.74 lb" at bounding box center [596, 345] width 41 height 13
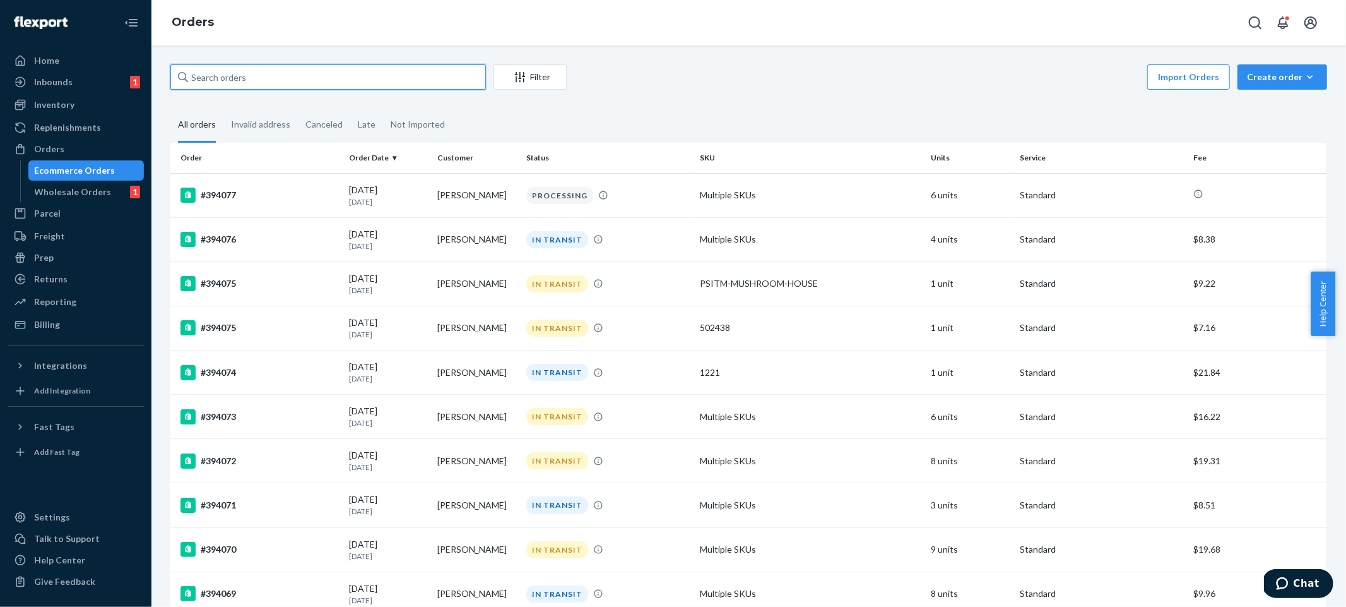
click at [426, 79] on input "text" at bounding box center [328, 76] width 316 height 25
click at [96, 99] on div "Inventory" at bounding box center [76, 105] width 134 height 18
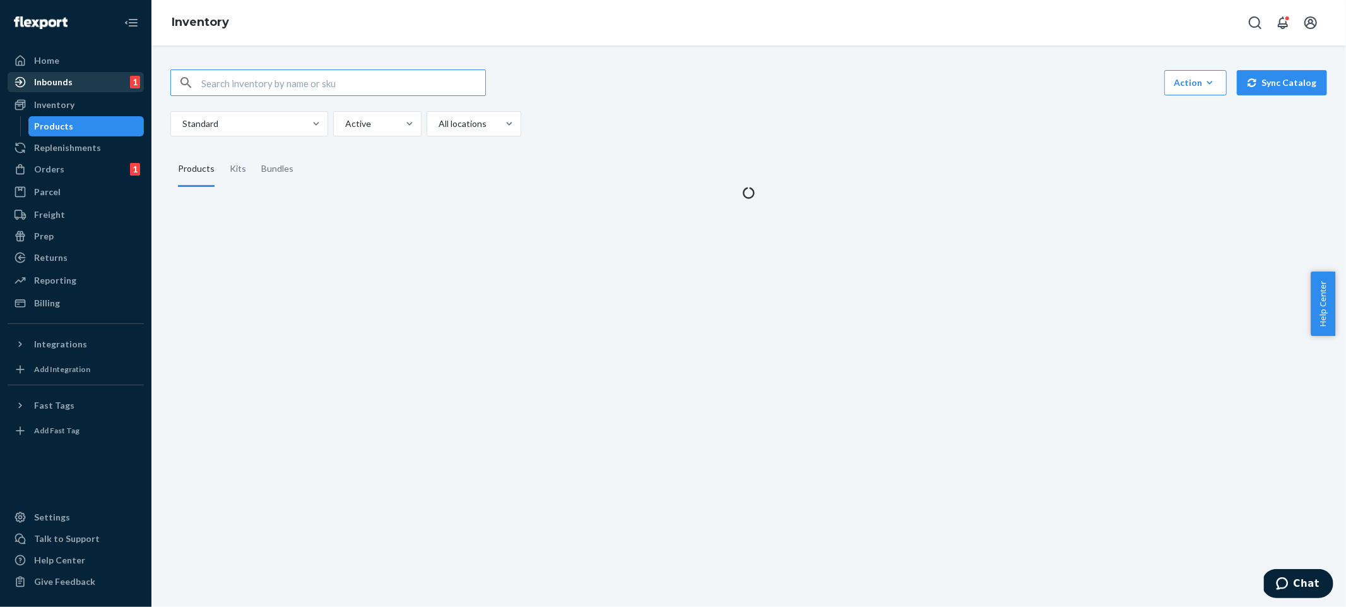
click at [230, 74] on input "text" at bounding box center [343, 82] width 284 height 25
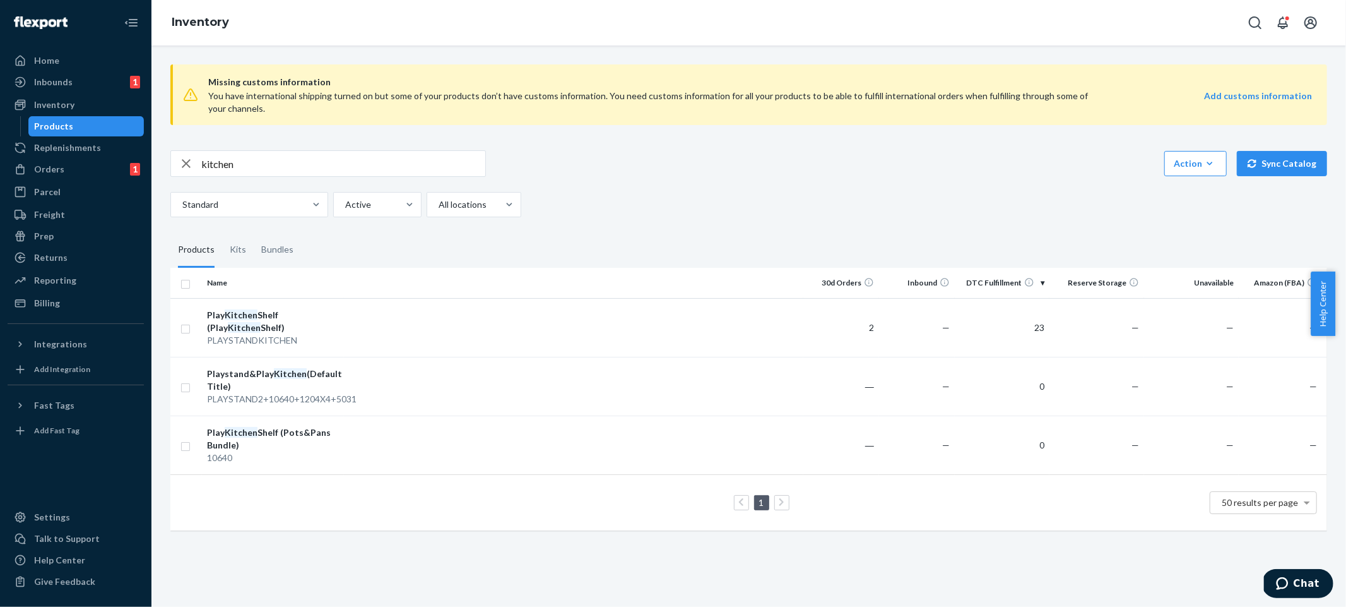
click at [635, 165] on div "kitchen Action Create product Create kit or bundle Bulk create products Bulk up…" at bounding box center [748, 163] width 1157 height 27
click at [343, 157] on input "kitchen" at bounding box center [343, 163] width 284 height 25
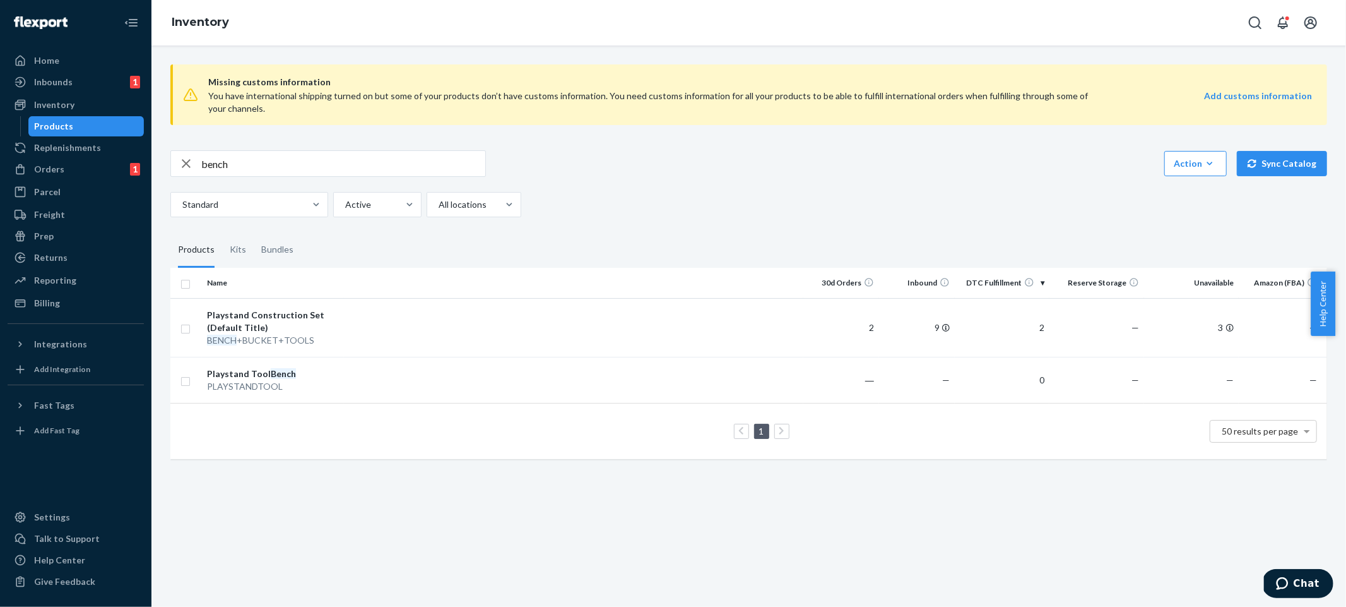
click at [747, 189] on div "bench Action Create product Create kit or bundle Bulk create products Bulk upda…" at bounding box center [748, 183] width 1157 height 67
click at [246, 253] on div "Kits" at bounding box center [238, 249] width 32 height 35
click at [222, 232] on input "Kits" at bounding box center [222, 232] width 0 height 0
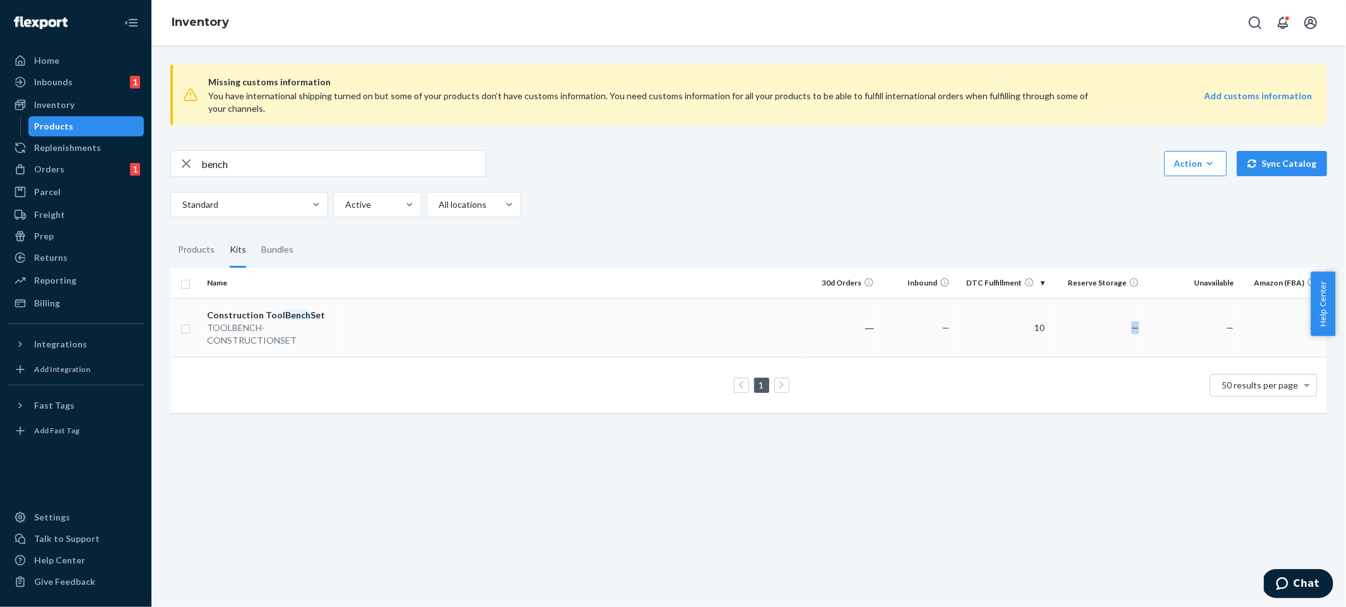
drag, startPoint x: 994, startPoint y: 339, endPoint x: 1081, endPoint y: 347, distance: 87.4
click at [1072, 338] on tr "Construction Tool Bench Set TOOLBENCH-CONSTRUCTIONSET ― — 10 — — —" at bounding box center [748, 327] width 1157 height 59
drag, startPoint x: 1024, startPoint y: 325, endPoint x: 1049, endPoint y: 330, distance: 25.1
click at [1045, 330] on tr "Construction Tool Bench Set TOOLBENCH-CONSTRUCTIONSET ― — 10 — — —" at bounding box center [748, 327] width 1157 height 59
click at [795, 204] on div "Standard Active All locations" at bounding box center [744, 204] width 1148 height 25
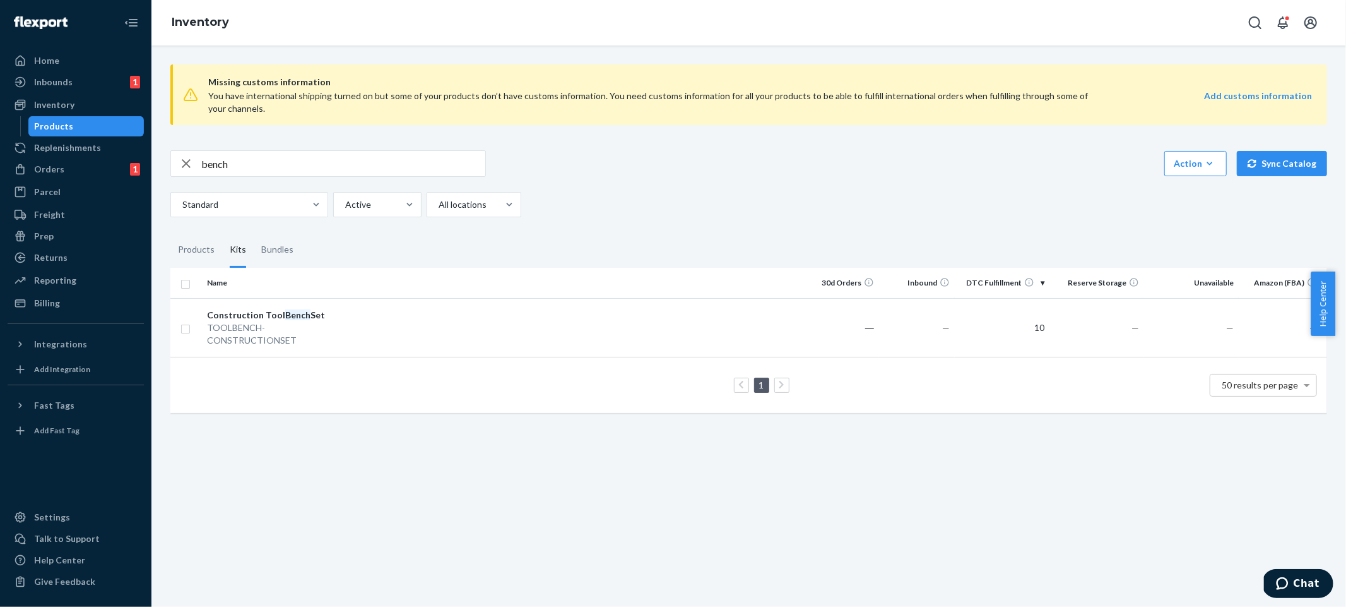
click at [353, 160] on input "bench" at bounding box center [343, 163] width 284 height 25
type input "dress-up display"
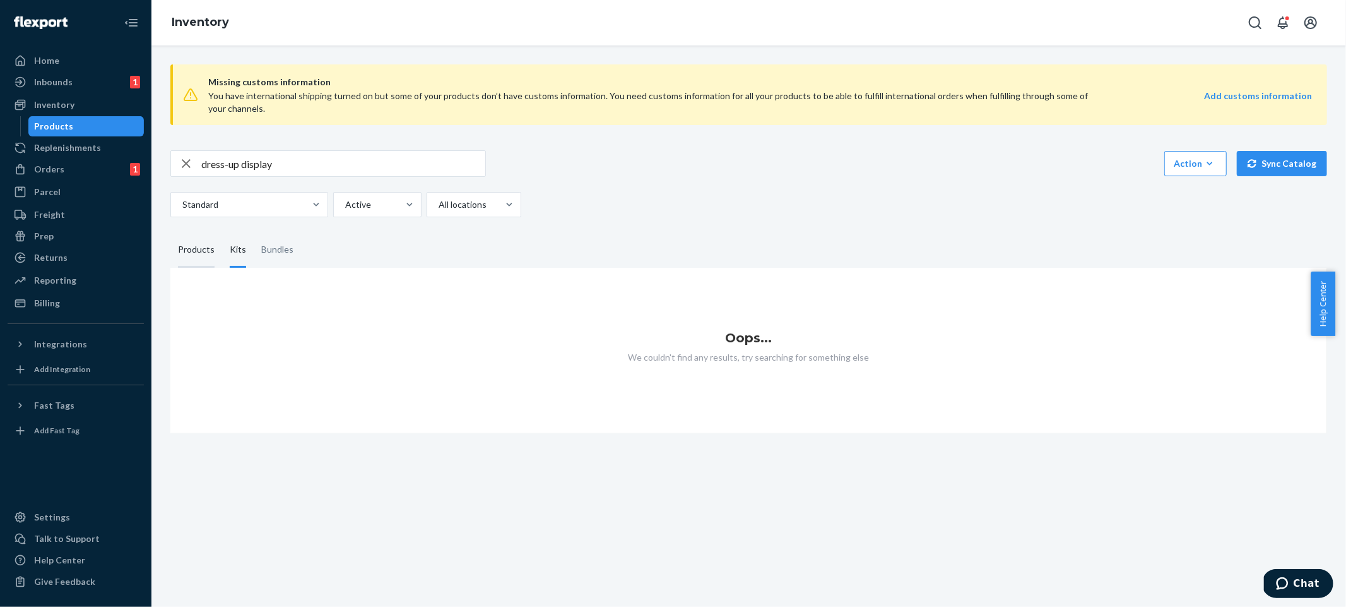
click at [180, 241] on div "Products" at bounding box center [196, 249] width 37 height 35
click at [170, 232] on input "Products" at bounding box center [170, 232] width 0 height 0
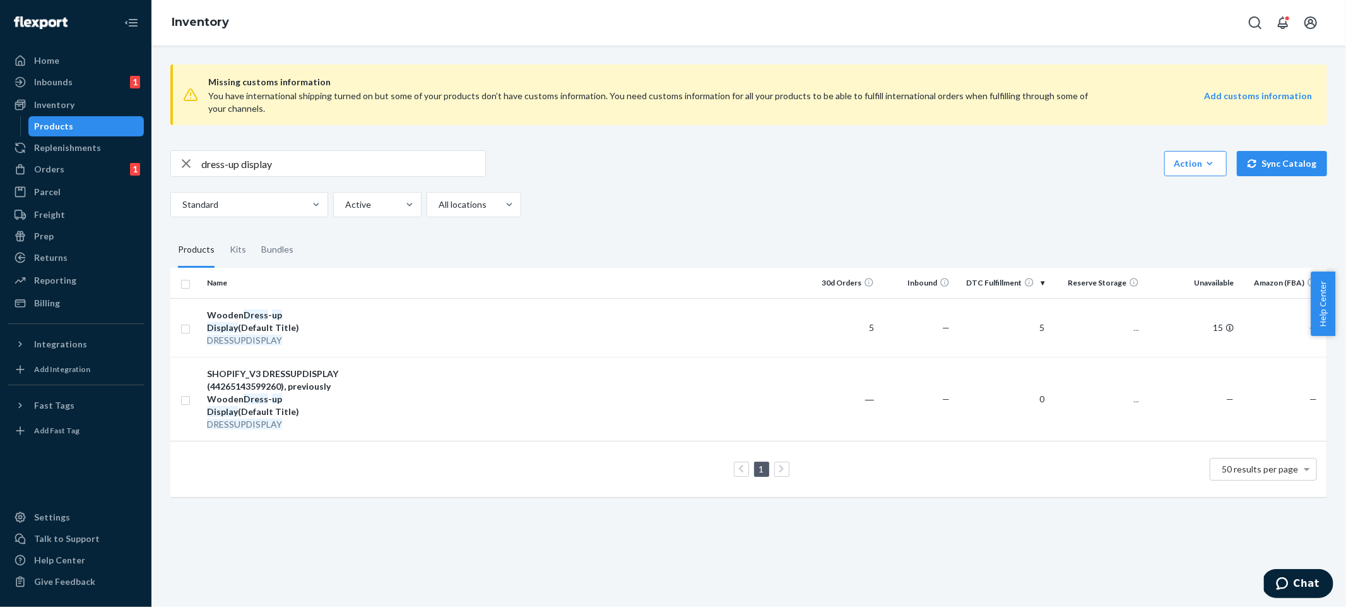
click at [856, 198] on div "Standard Active All locations" at bounding box center [744, 204] width 1148 height 25
click at [889, 325] on tr "Wooden Dress - up Display (Default Title) DRESSUPDISPLAY 5 — 5 — 15 —" at bounding box center [748, 327] width 1157 height 59
click at [819, 187] on div "dress-up display Action Create product Create kit or bundle Bulk create product…" at bounding box center [748, 183] width 1157 height 67
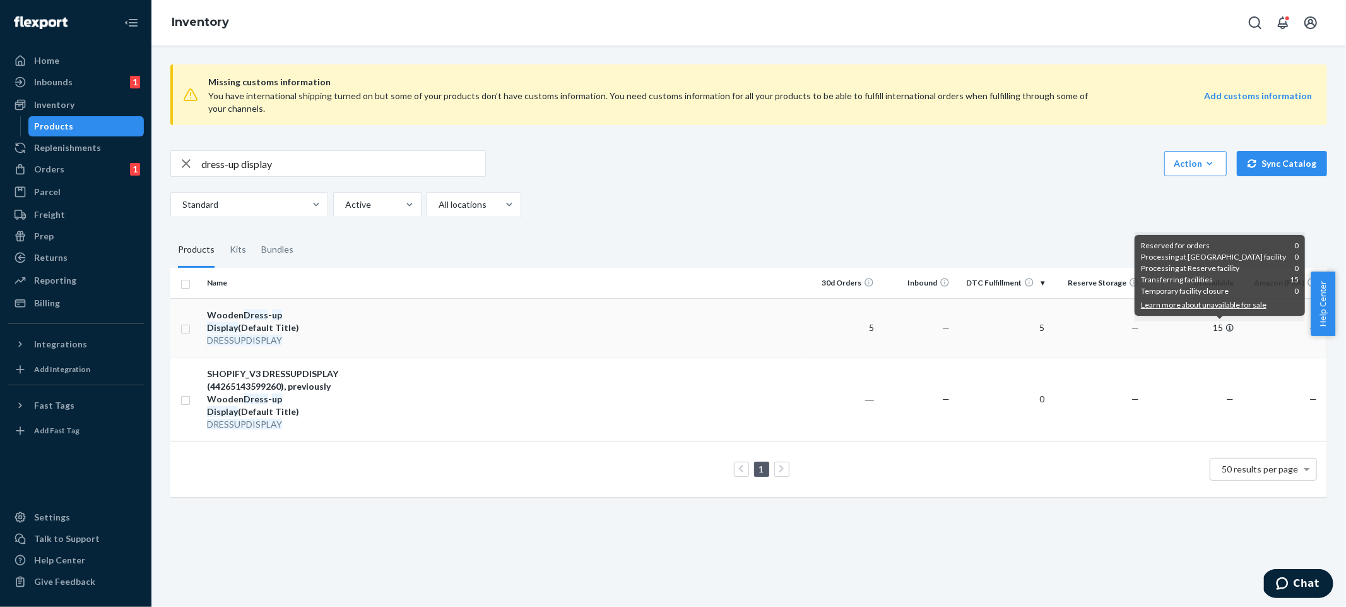
click at [1227, 330] on icon at bounding box center [1231, 328] width 8 height 8
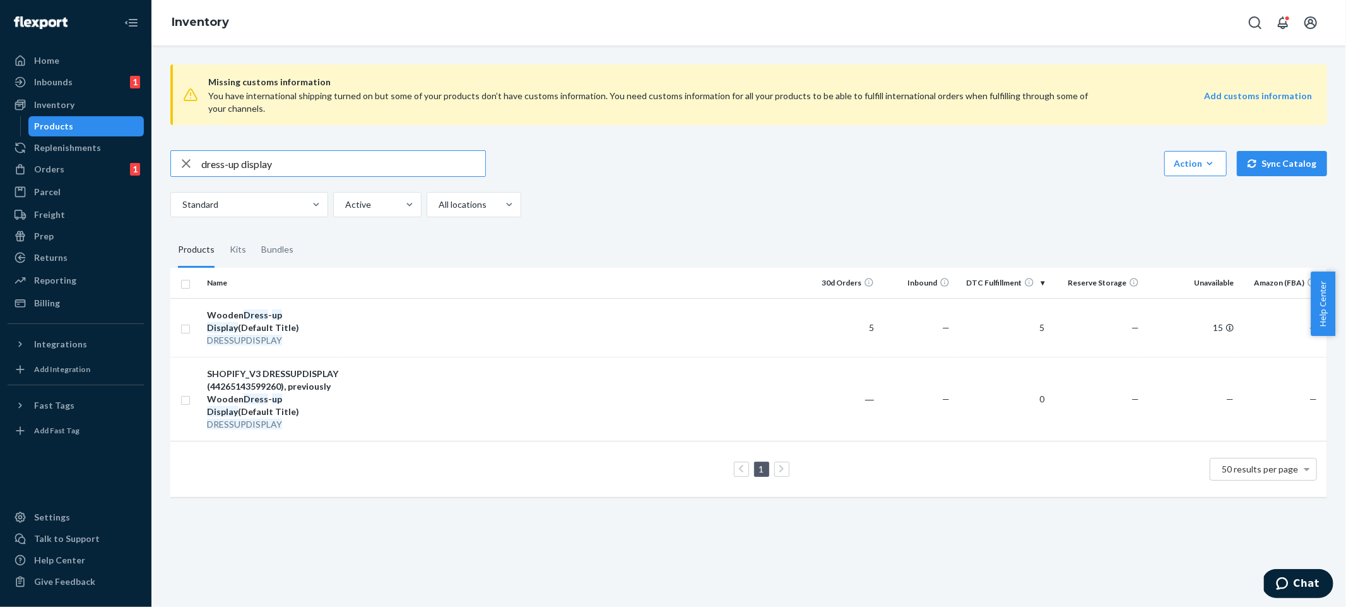
click at [889, 186] on div "dress-up display Action Create product Create kit or bundle Bulk create product…" at bounding box center [748, 183] width 1157 height 67
click at [408, 168] on input "dress-up display" at bounding box center [343, 163] width 284 height 25
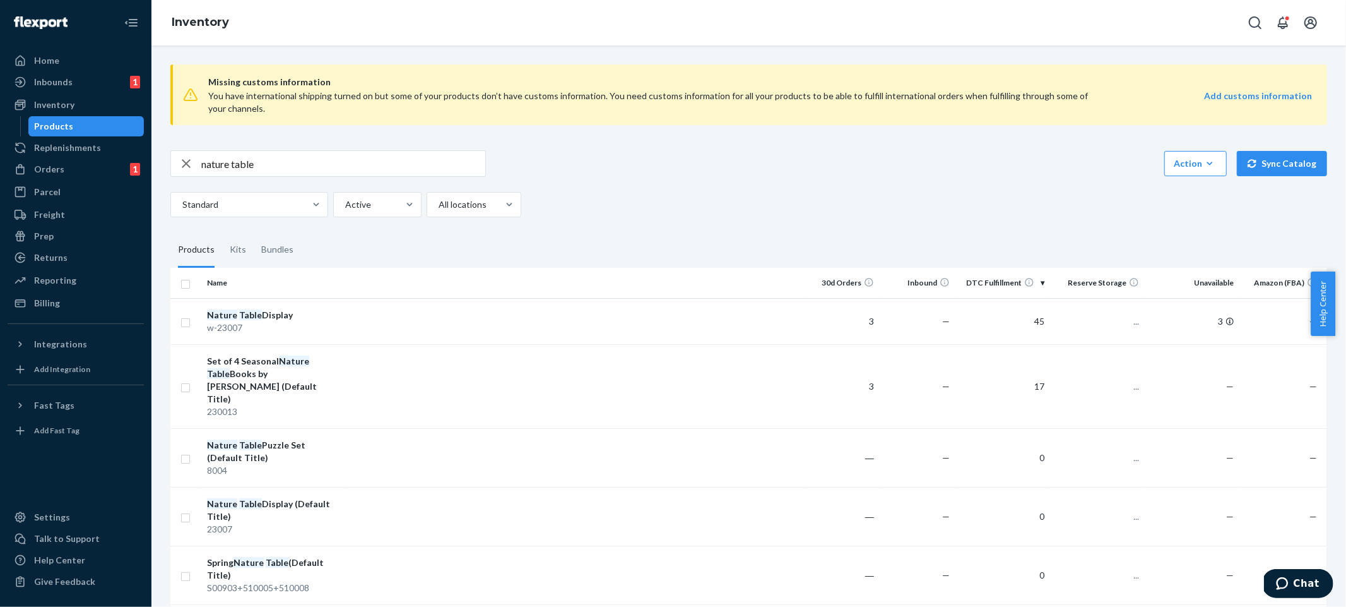
click at [743, 198] on div "Standard Active All locations" at bounding box center [744, 204] width 1148 height 25
click at [309, 163] on input "nature table" at bounding box center [343, 163] width 284 height 25
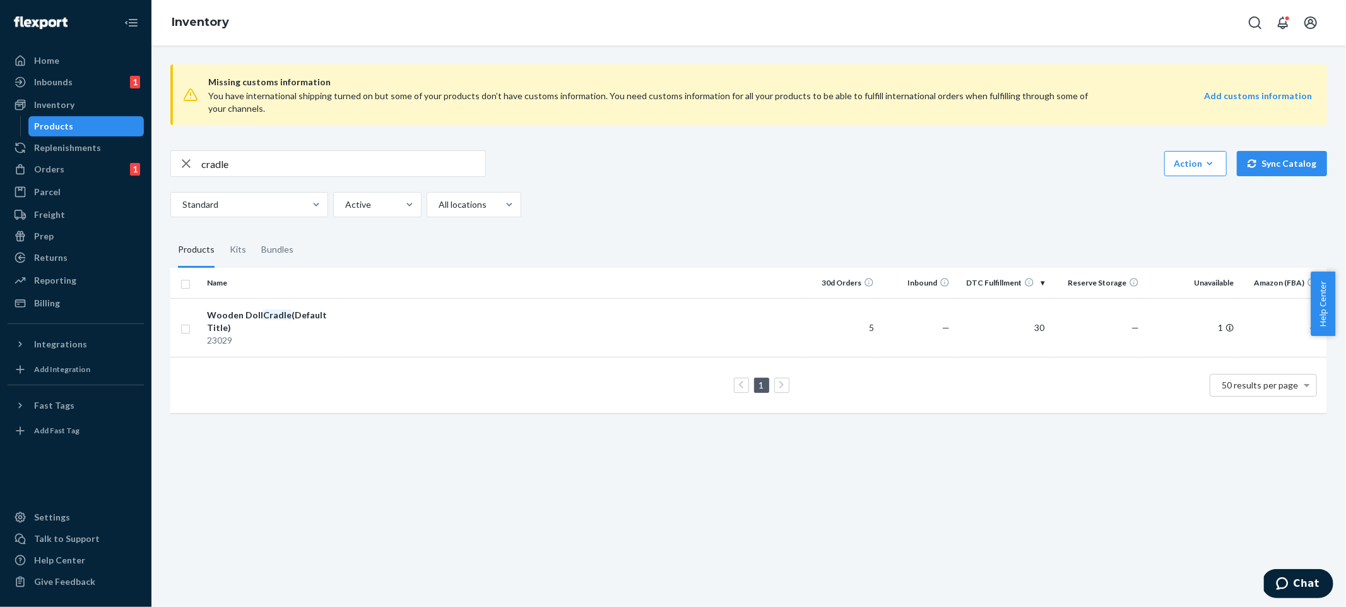
click at [348, 165] on input "cradle" at bounding box center [343, 163] width 284 height 25
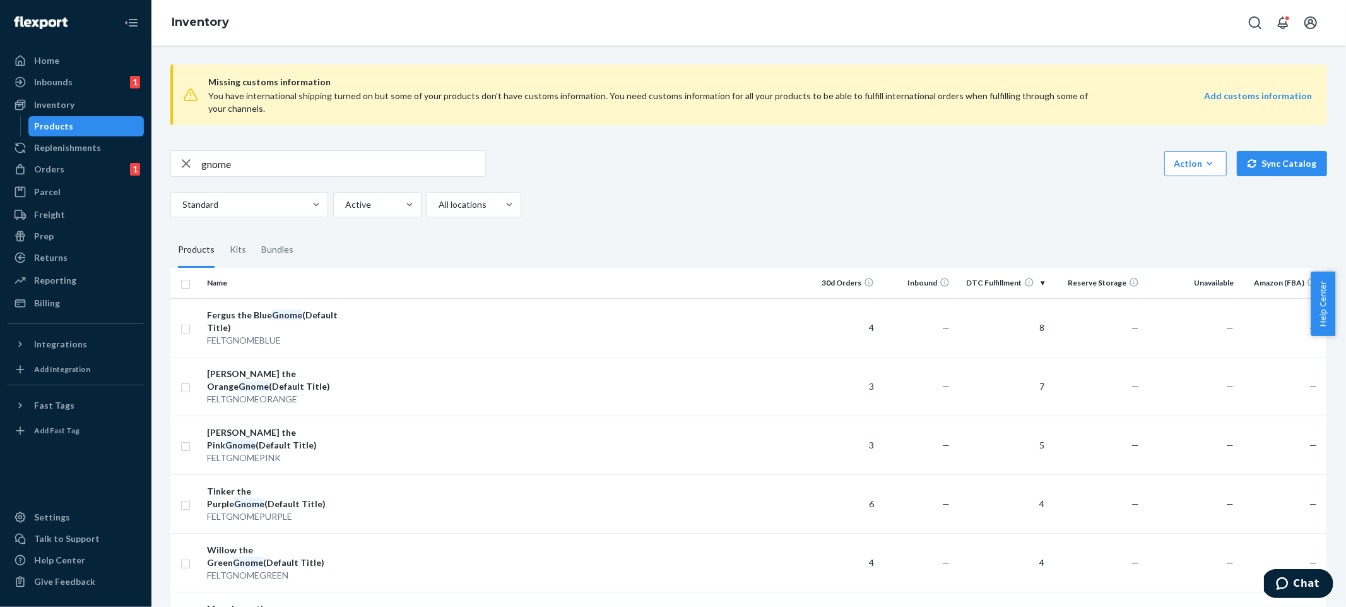
click at [644, 206] on div "Standard Active All locations" at bounding box center [744, 204] width 1148 height 25
click at [797, 121] on div "Missing customs information You have international shipping turned on but some …" at bounding box center [748, 94] width 1157 height 61
click at [324, 177] on div "gnome Action Create product Create kit or bundle Bulk create products Bulk upda…" at bounding box center [748, 183] width 1157 height 67
click at [323, 170] on input "gnome" at bounding box center [343, 163] width 284 height 25
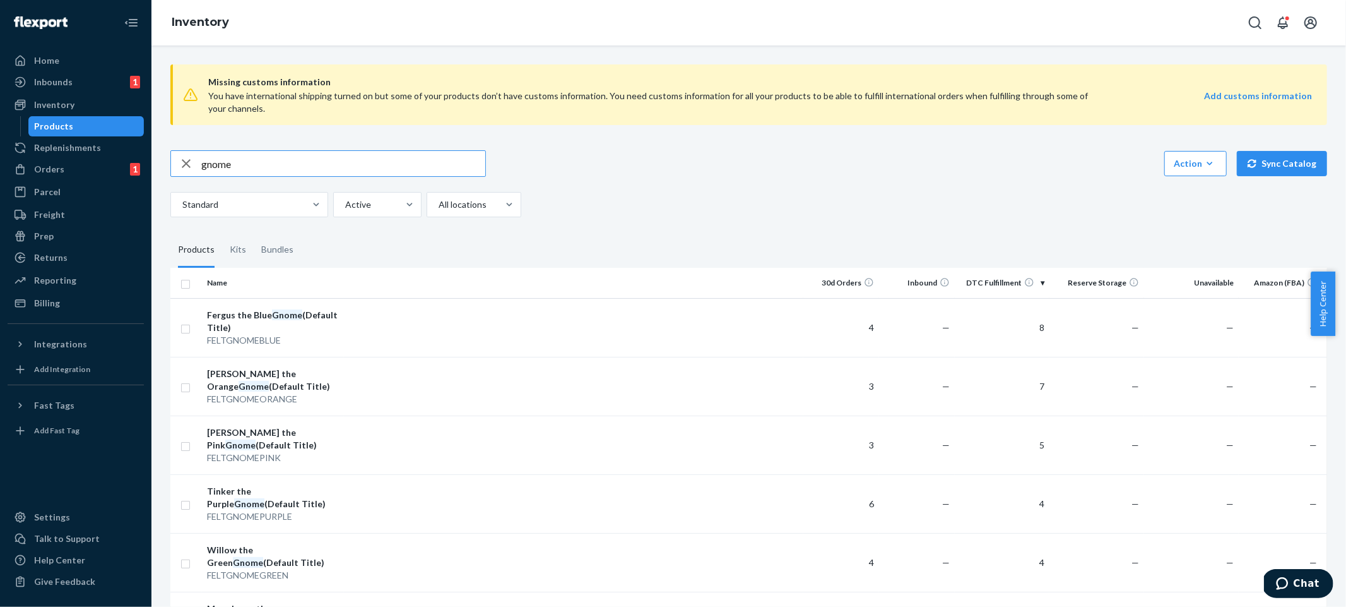
click at [323, 170] on input "gnome" at bounding box center [343, 163] width 284 height 25
type input "canopy"
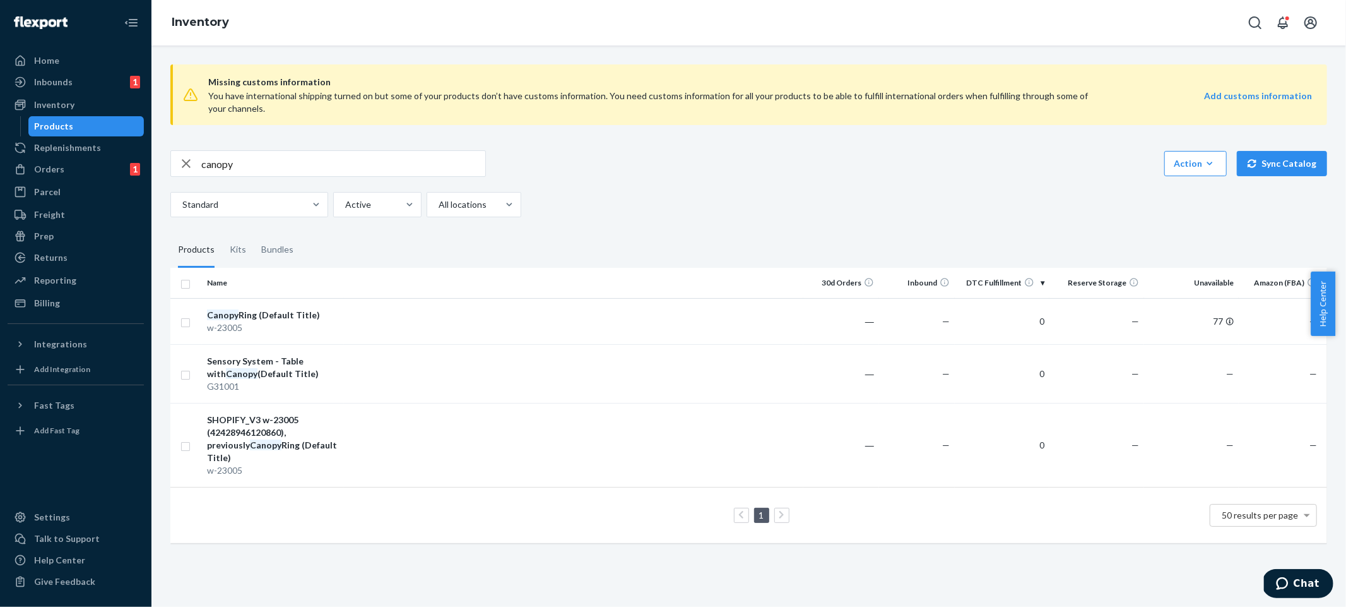
click at [728, 163] on div "canopy Action Create product Create kit or bundle Bulk create products Bulk upd…" at bounding box center [748, 163] width 1157 height 27
click at [754, 186] on div "canopy Action Create product Create kit or bundle Bulk create products Bulk upd…" at bounding box center [748, 183] width 1157 height 67
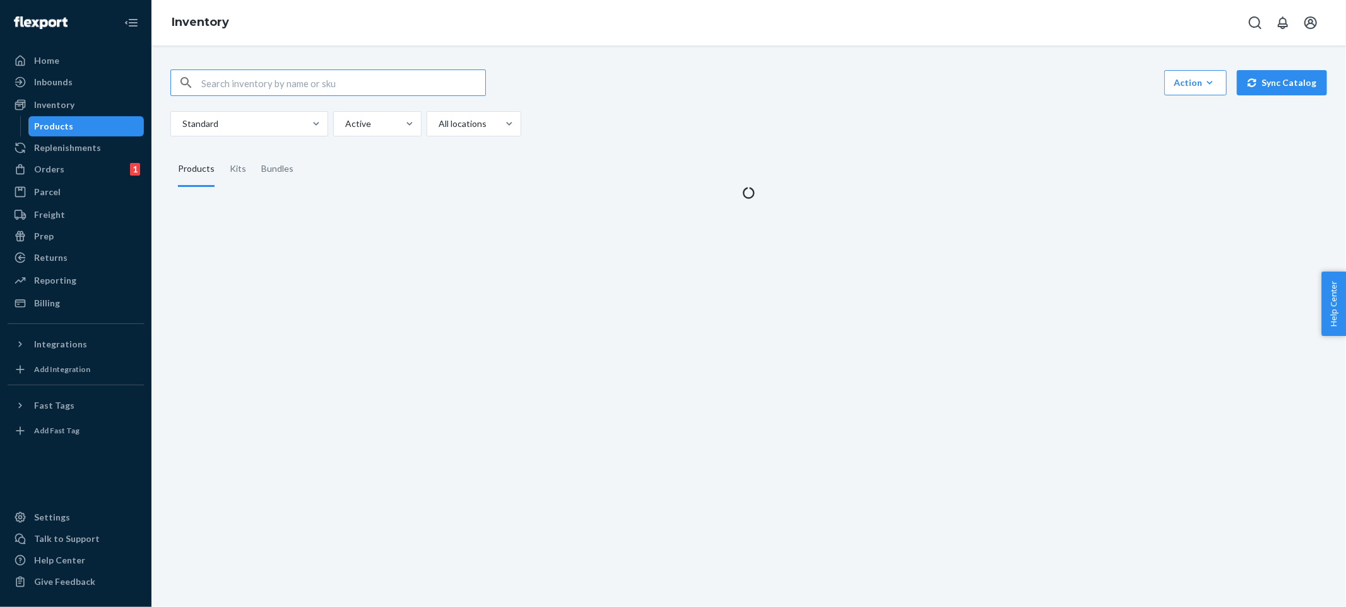
click at [308, 83] on input "text" at bounding box center [343, 82] width 284 height 25
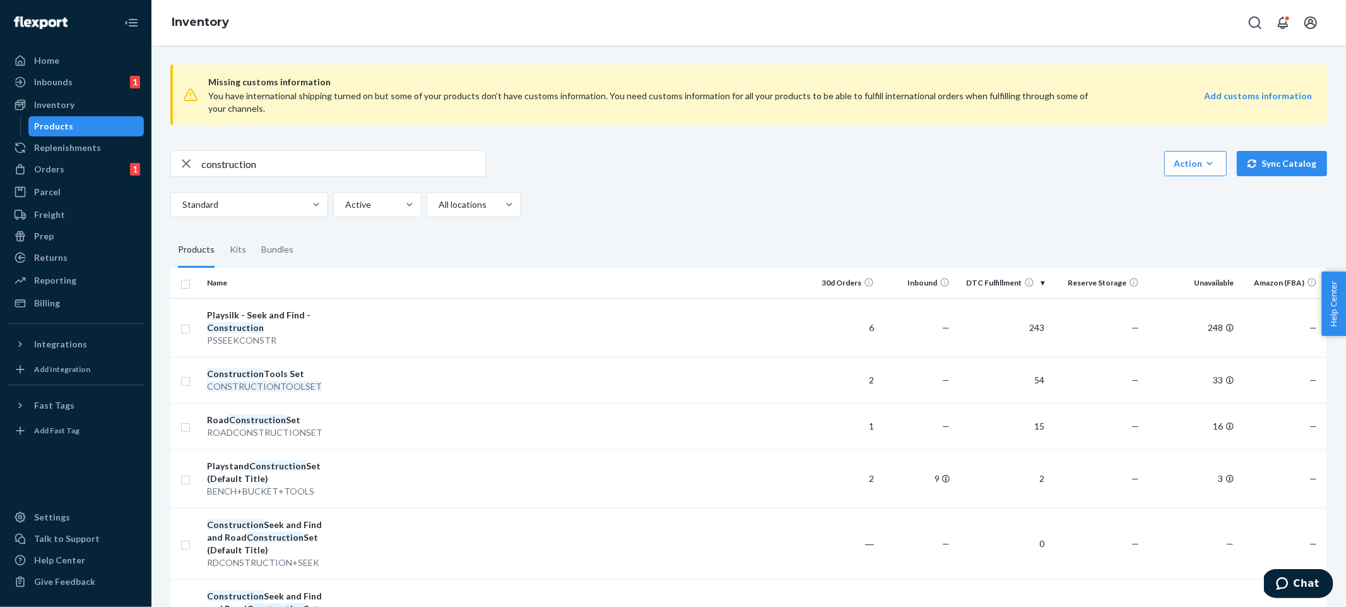
click at [647, 176] on div "construction Action Create product Create kit or bundle Bulk create products Bu…" at bounding box center [748, 163] width 1157 height 27
click at [360, 157] on input "construction" at bounding box center [343, 163] width 284 height 25
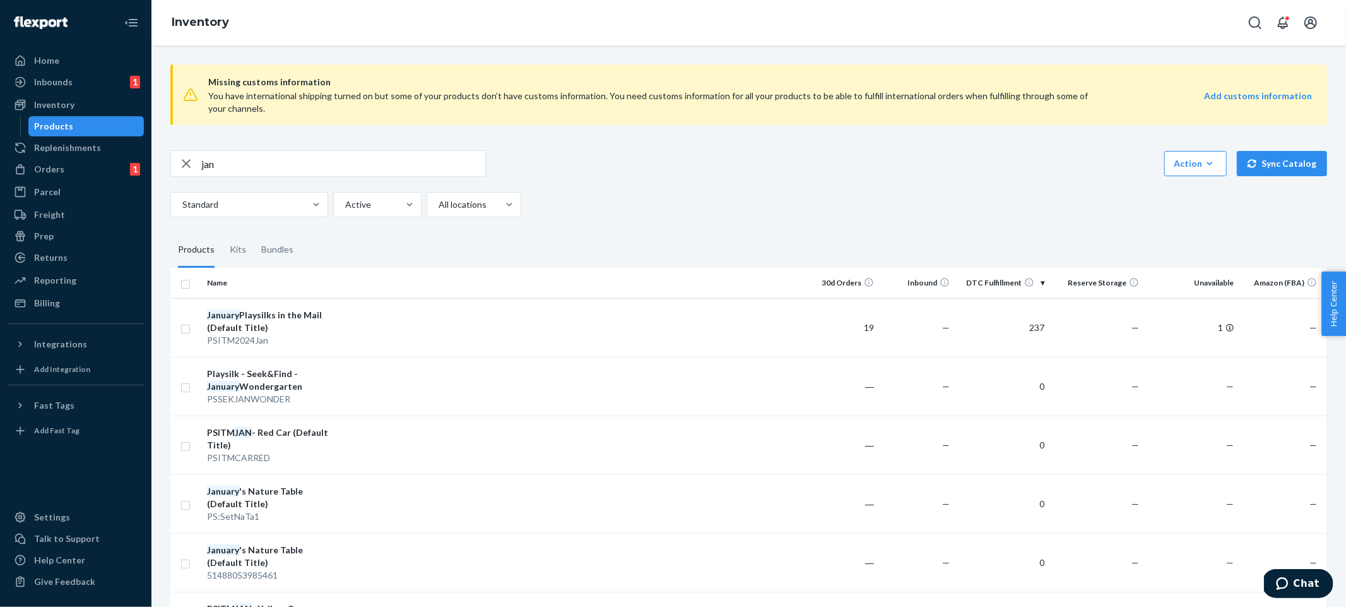
click at [687, 134] on div "Missing customs information You have international shipping turned on but some …" at bounding box center [748, 94] width 1157 height 81
click at [287, 166] on input "jan" at bounding box center [343, 163] width 284 height 25
type input "around the town"
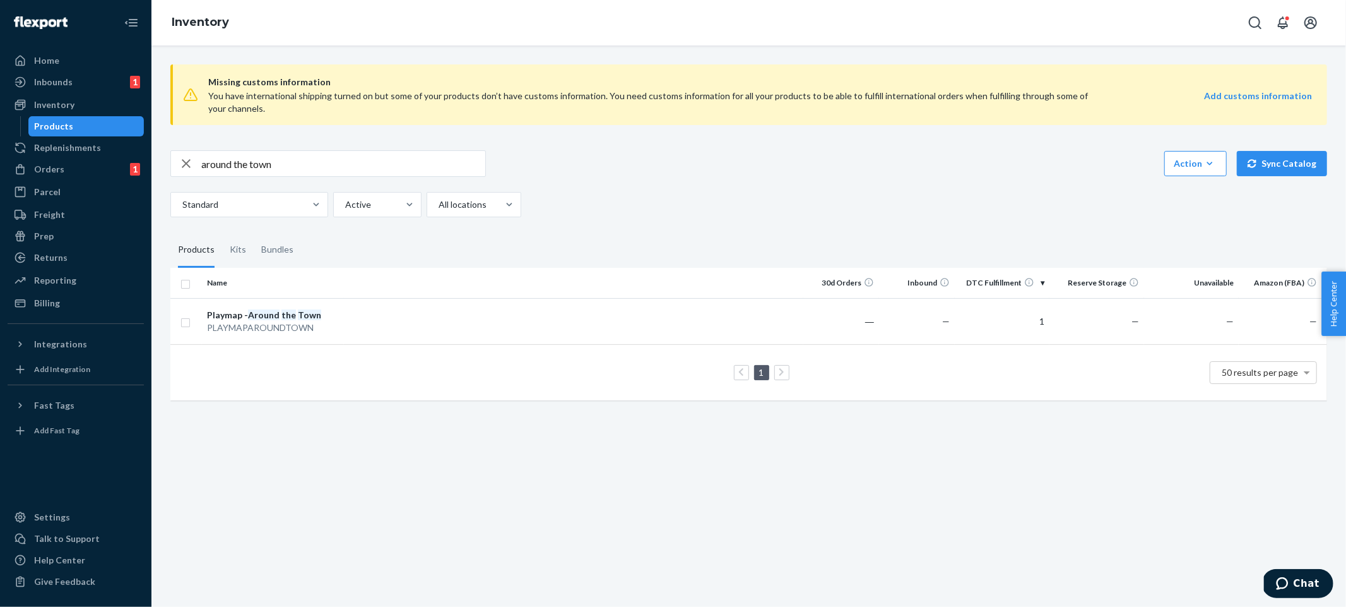
click at [718, 180] on div "around the town Action Create product Create kit or bundle Bulk create products…" at bounding box center [748, 183] width 1157 height 67
drag, startPoint x: 1027, startPoint y: 323, endPoint x: 1108, endPoint y: 323, distance: 81.4
click at [1110, 324] on tr "Playmap - Around the Town PLAYMAPAROUNDTOWN ― — 1 — — —" at bounding box center [748, 321] width 1157 height 46
click at [944, 192] on div "Standard Active All locations" at bounding box center [744, 204] width 1148 height 25
